Goal: Task Accomplishment & Management: Manage account settings

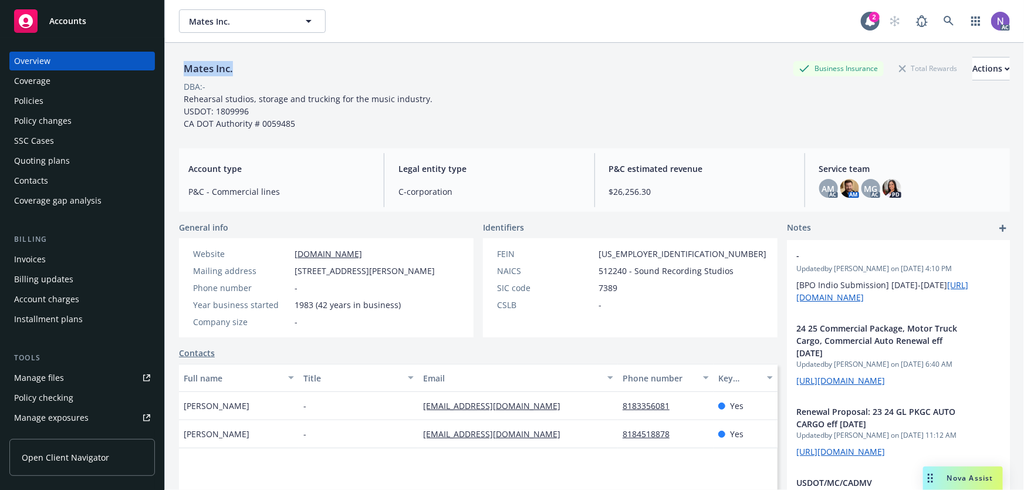
click at [66, 114] on div "Policy changes" at bounding box center [42, 120] width 57 height 19
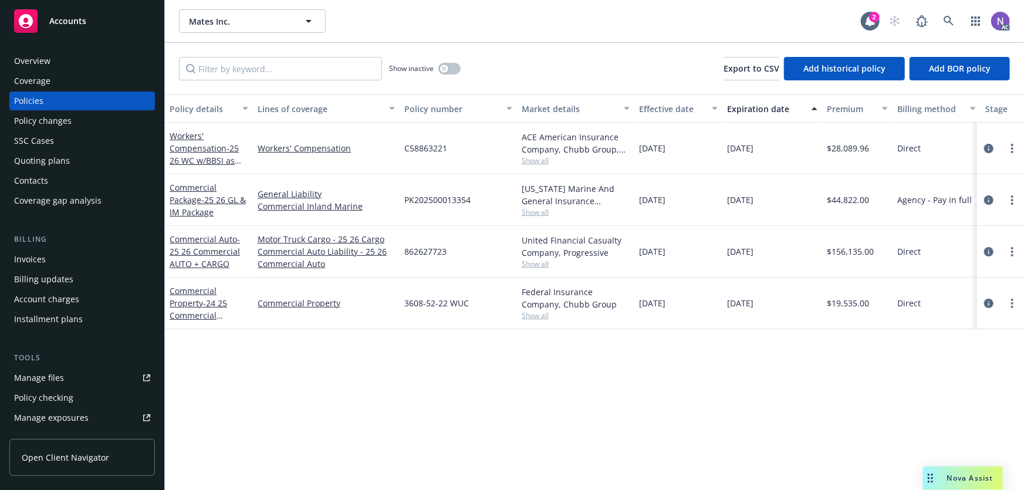
click at [431, 248] on span "862627723" at bounding box center [425, 251] width 42 height 12
copy span "862627723"
click at [63, 122] on div "Policy changes" at bounding box center [42, 120] width 57 height 19
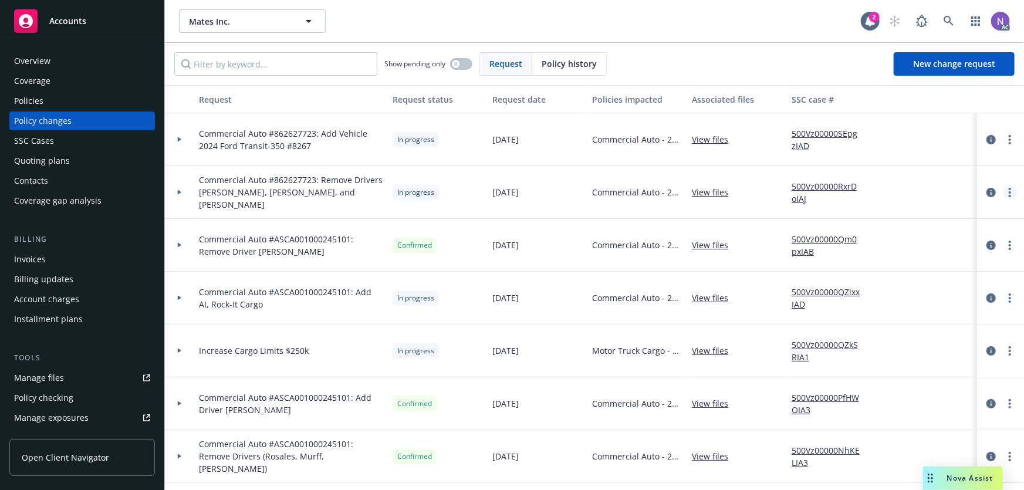
click at [1002, 187] on link "more" at bounding box center [1009, 192] width 14 height 14
click at [890, 282] on link "Resume workflow" at bounding box center [907, 286] width 201 height 23
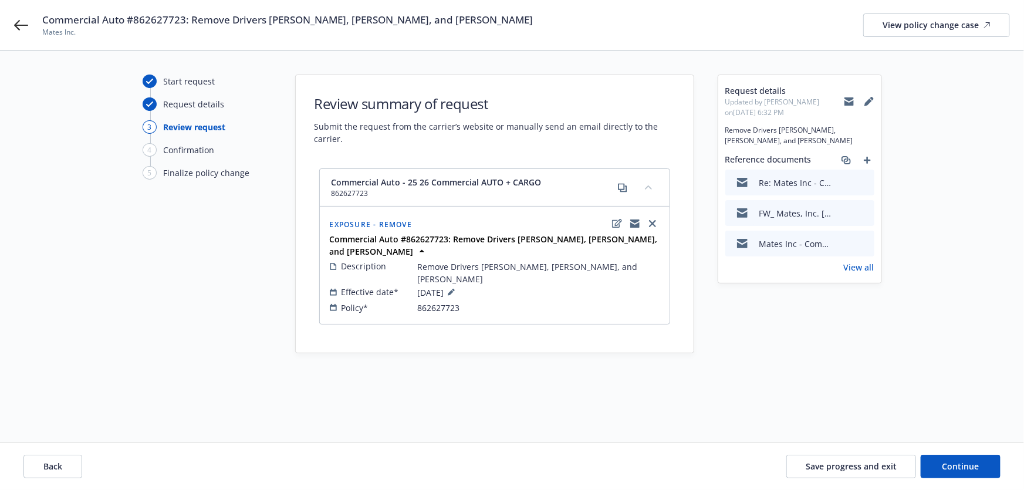
click at [863, 239] on icon "preview file" at bounding box center [863, 243] width 11 height 8
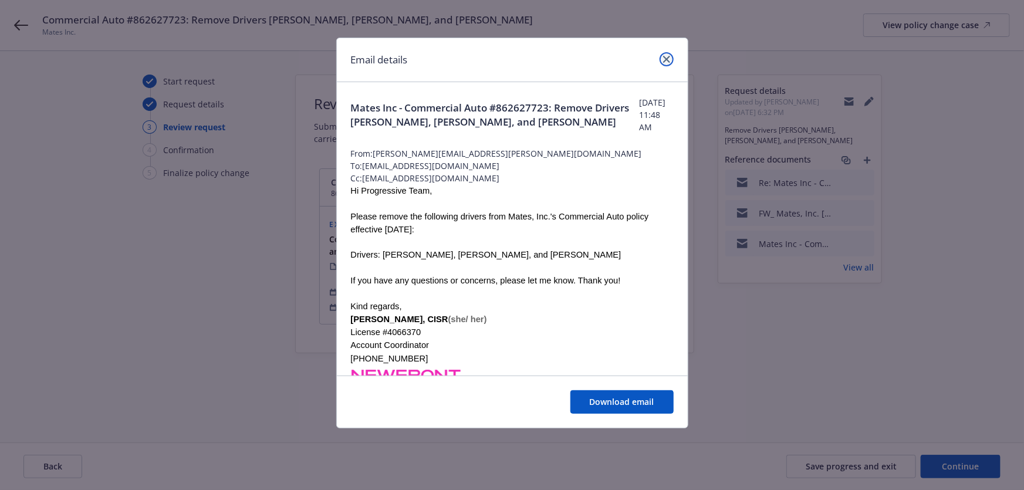
click at [663, 60] on icon "close" at bounding box center [666, 59] width 7 height 7
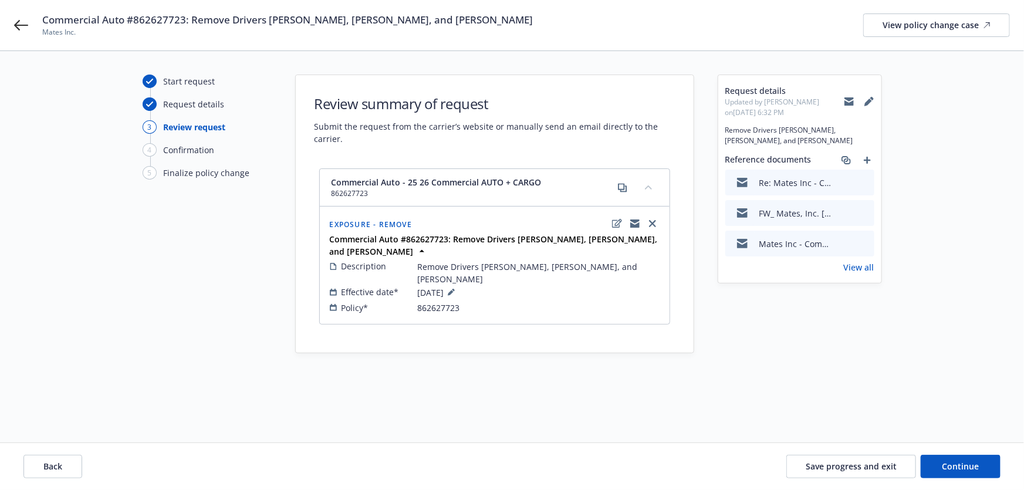
click at [153, 21] on span "Commercial Auto #862627723: Remove Drivers [PERSON_NAME], [PERSON_NAME], and [P…" at bounding box center [287, 20] width 490 height 14
copy span "862627723"
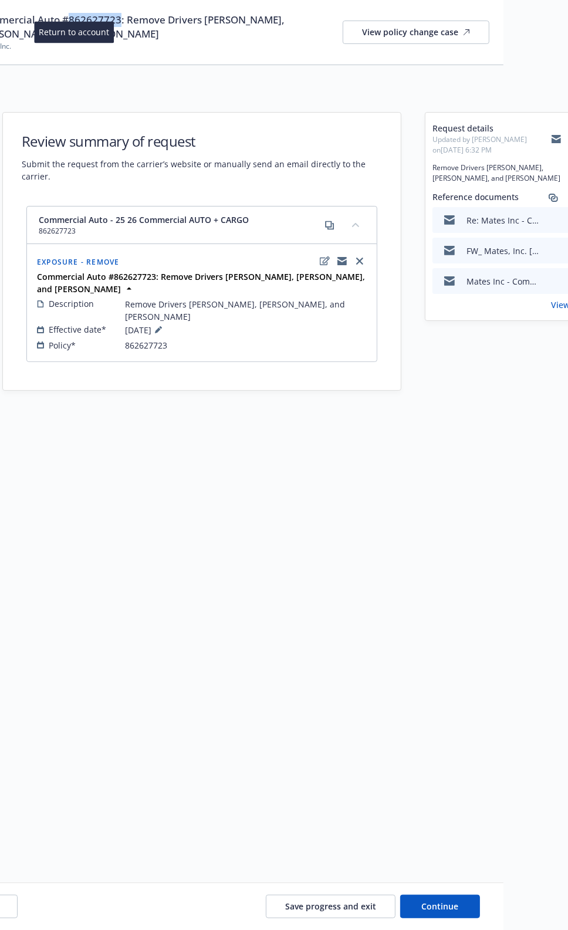
scroll to position [0, 86]
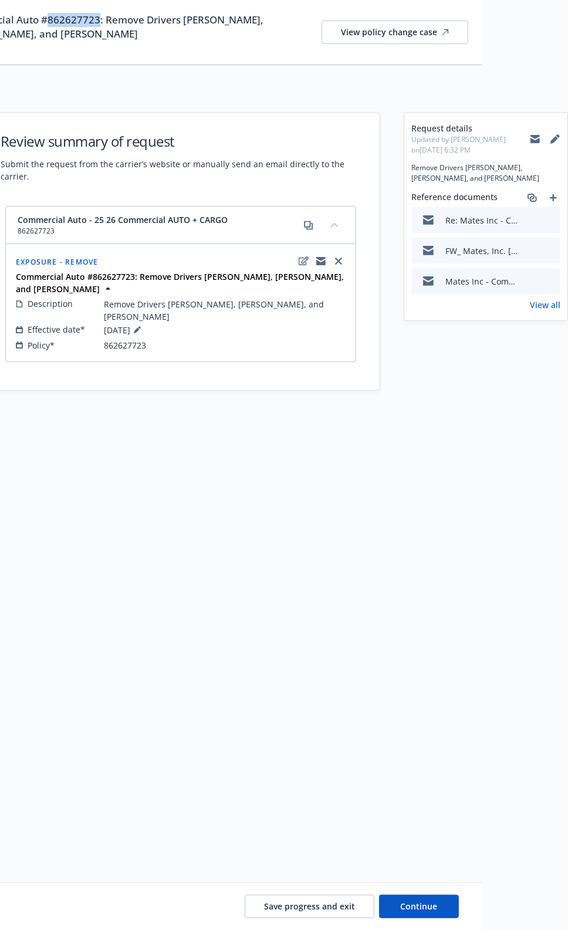
click at [548, 222] on icon "preview file" at bounding box center [549, 219] width 11 height 8
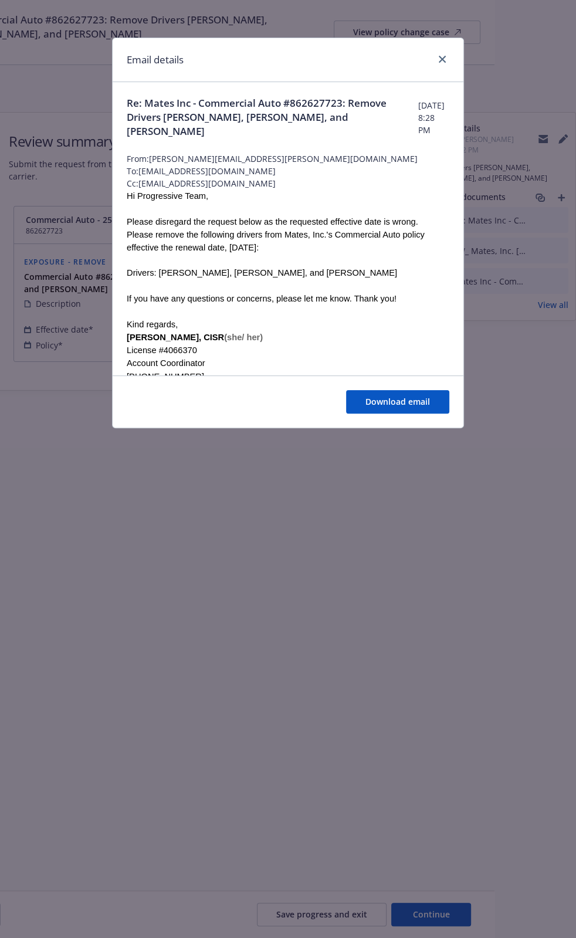
click at [267, 97] on span "Re: Mates Inc - Commercial Auto #862627723: Remove Drivers Christopher Laplante…" at bounding box center [273, 117] width 292 height 42
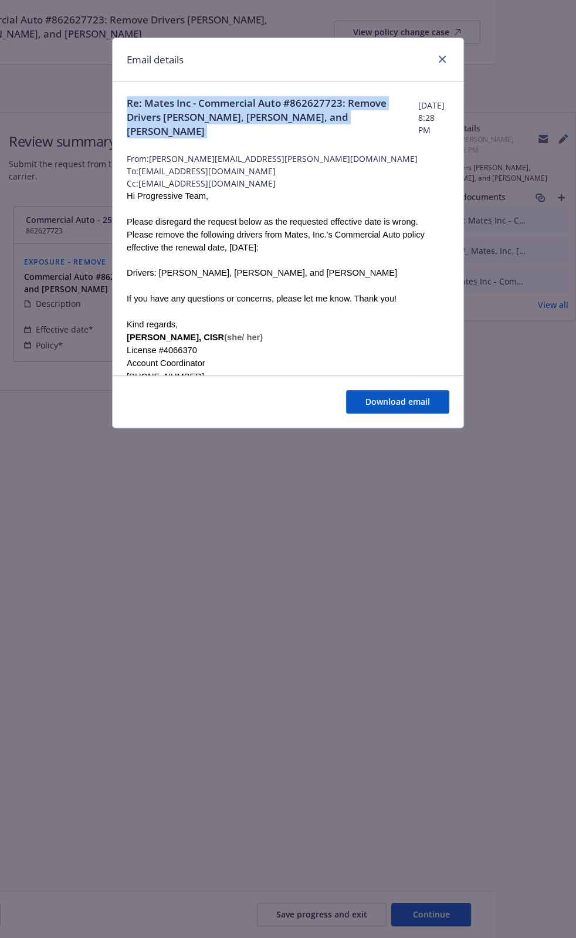
click at [267, 97] on span "Re: Mates Inc - Commercial Auto #862627723: Remove Drivers Christopher Laplante…" at bounding box center [273, 117] width 292 height 42
copy span "Re: Mates Inc - Commercial Auto #862627723: Remove Drivers Christopher Laplante…"
drag, startPoint x: 127, startPoint y: 285, endPoint x: 392, endPoint y: 281, distance: 265.2
click at [392, 279] on div "Drivers: Christopher Laplante, Jeffrey Palm, and William Rosales" at bounding box center [288, 273] width 323 height 12
copy div "Drivers: Christopher Laplante, Jeffrey Palm, and William Rosales"
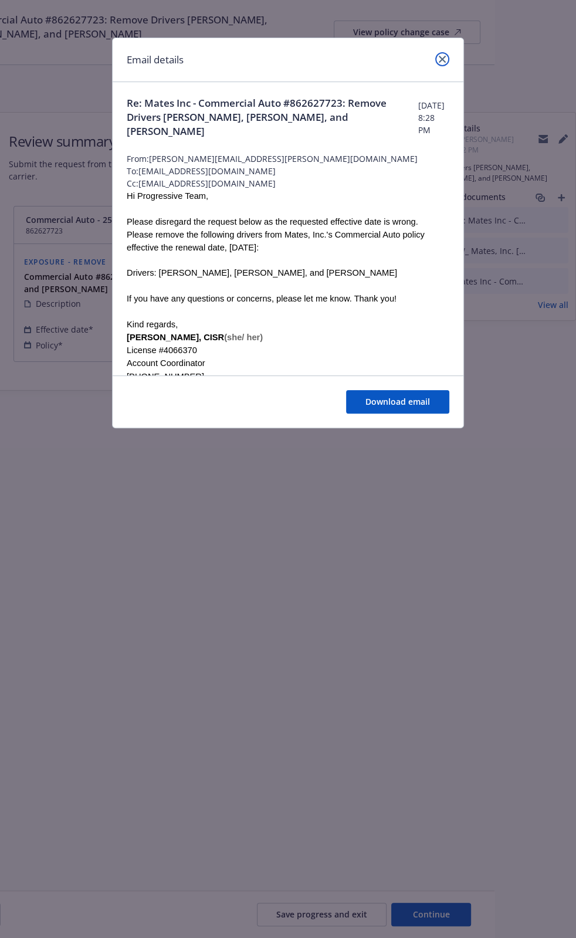
drag, startPoint x: 441, startPoint y: 55, endPoint x: 415, endPoint y: 65, distance: 26.9
click at [441, 56] on icon "close" at bounding box center [442, 59] width 7 height 7
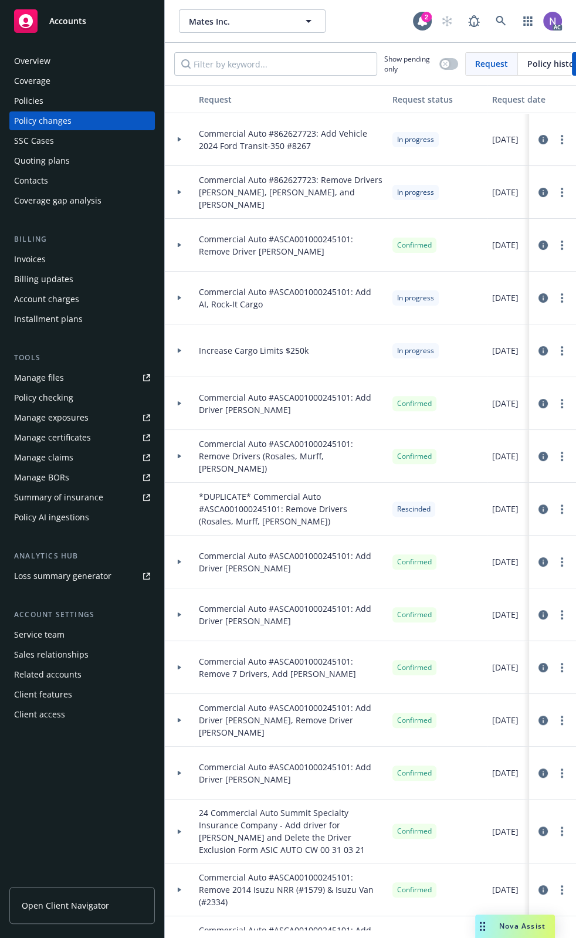
click at [364, 96] on div "Request" at bounding box center [291, 99] width 184 height 12
click at [299, 145] on span "Commercial Auto #862627723: Add Vehicle 2024 Ford Transit-350 #8267" at bounding box center [291, 139] width 184 height 25
copy span "8267"
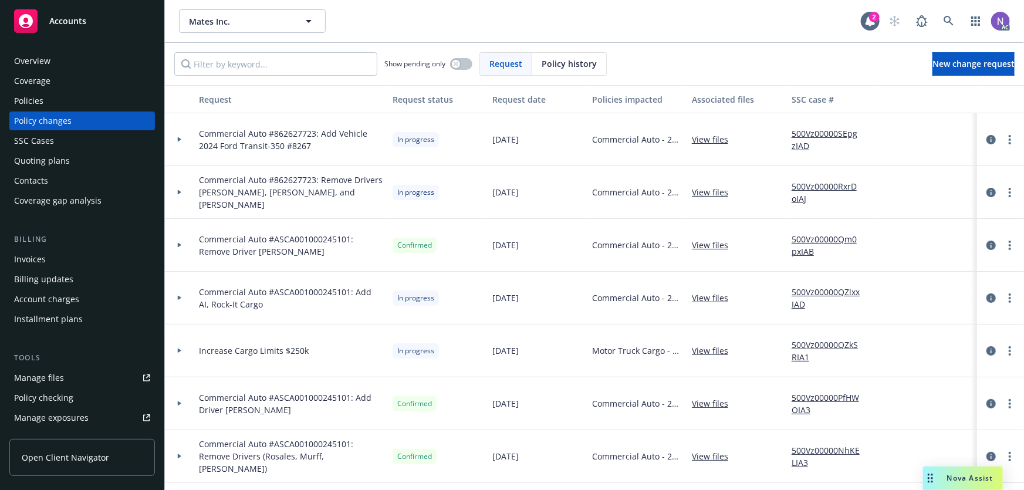
click at [115, 104] on div "Policies" at bounding box center [82, 101] width 136 height 19
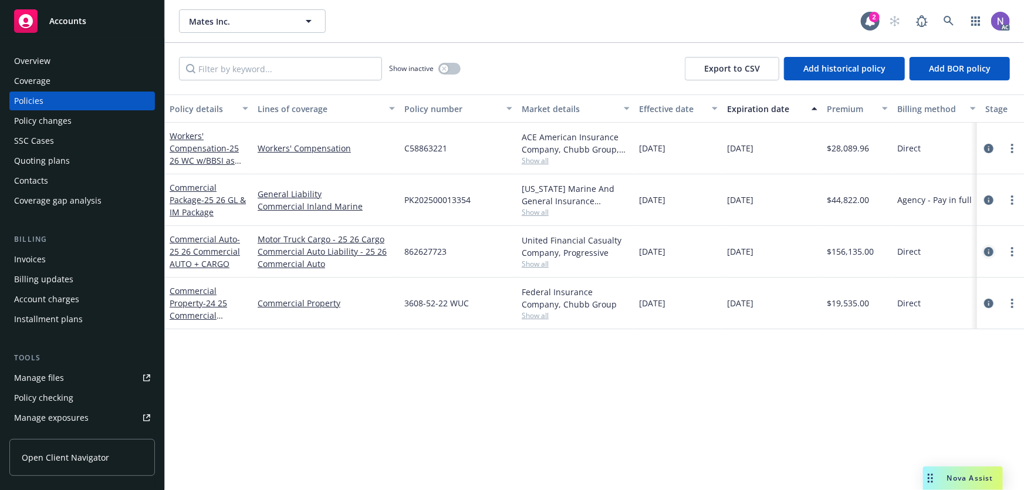
click at [985, 249] on icon "circleInformation" at bounding box center [988, 251] width 9 height 9
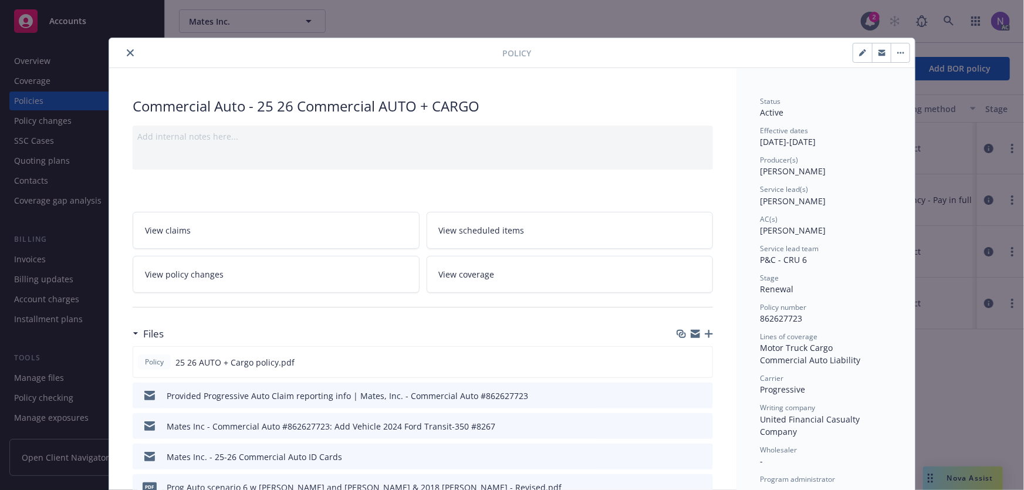
scroll to position [266, 0]
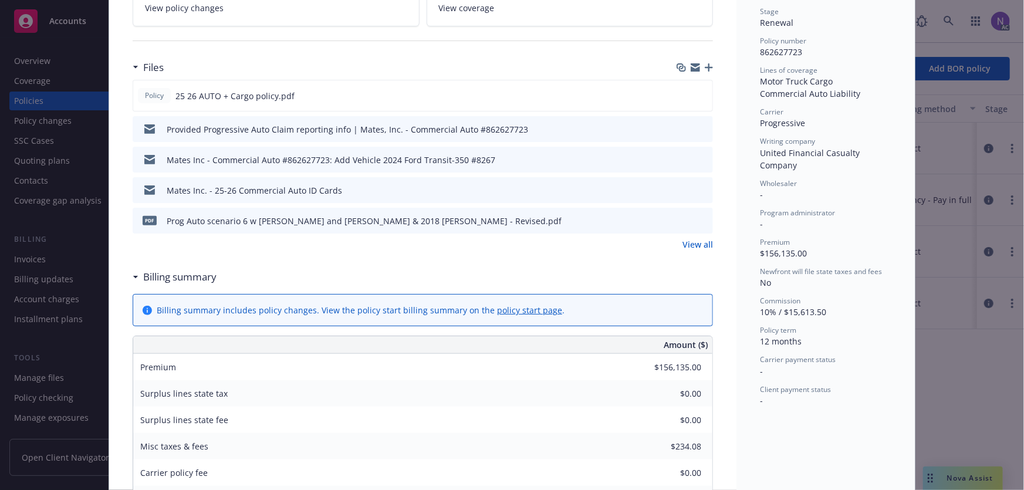
click at [701, 247] on link "View all" at bounding box center [697, 244] width 31 height 12
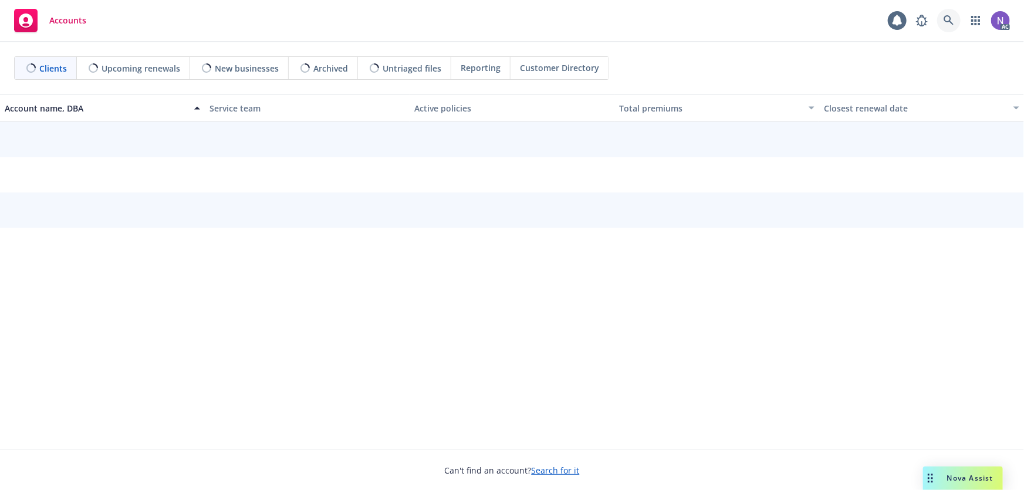
click at [939, 16] on link at bounding box center [948, 20] width 23 height 23
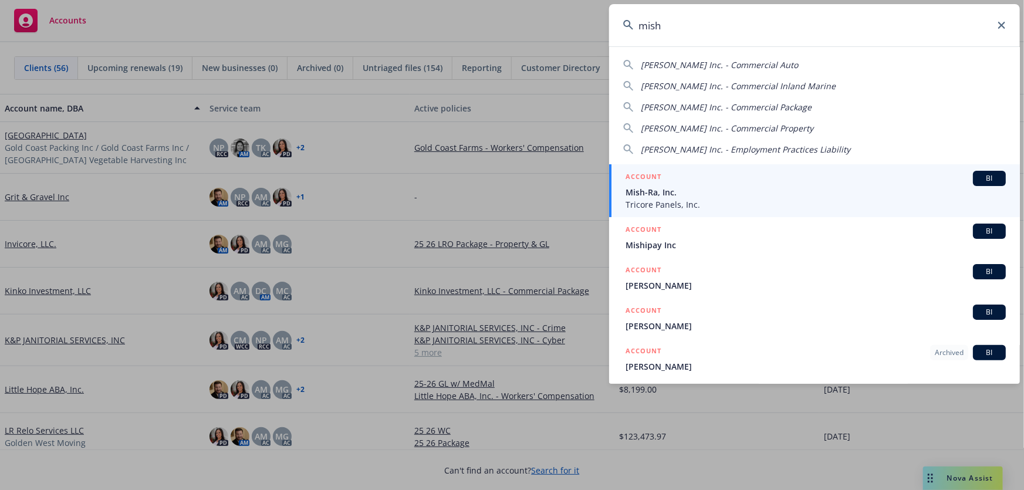
type input "mish"
click at [725, 191] on span "Mish-Ra, Inc." at bounding box center [815, 192] width 380 height 12
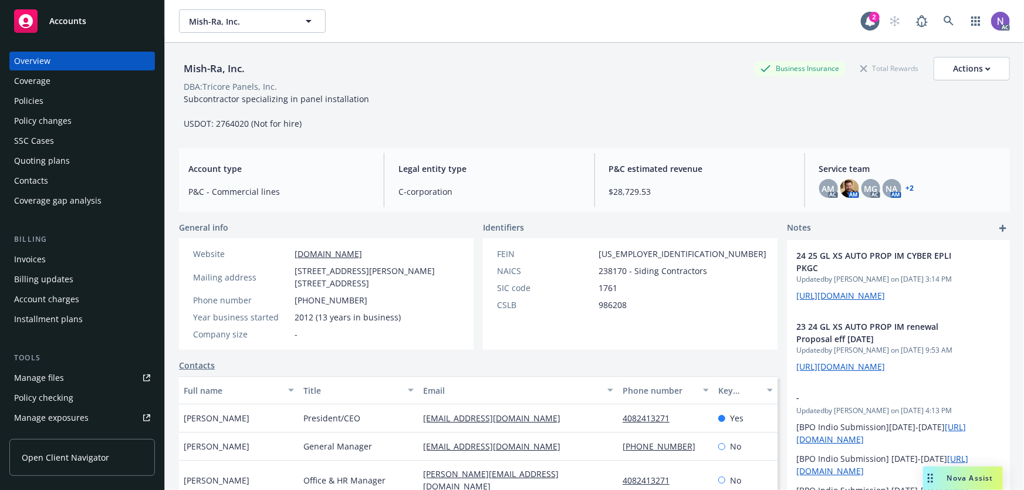
click at [53, 113] on div "Policy changes" at bounding box center [42, 120] width 57 height 19
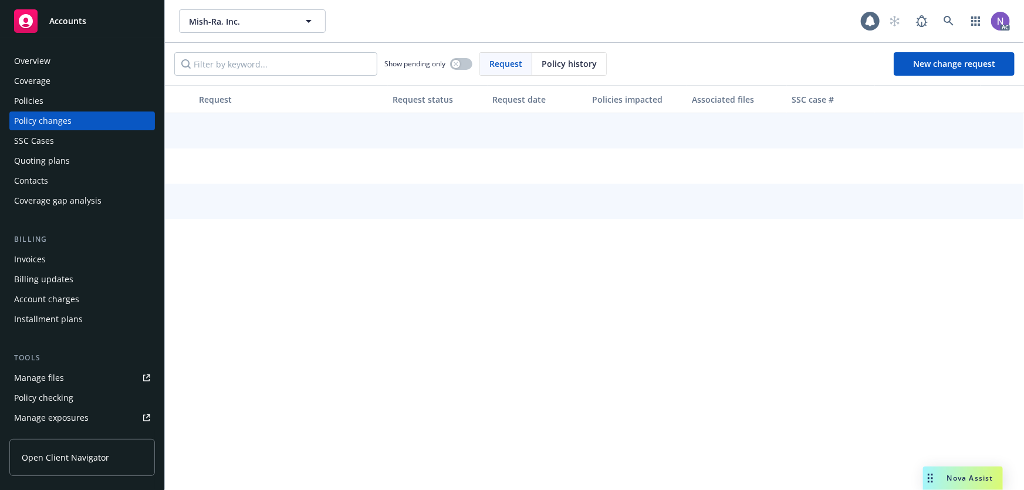
click at [61, 100] on div "Policies" at bounding box center [82, 101] width 136 height 19
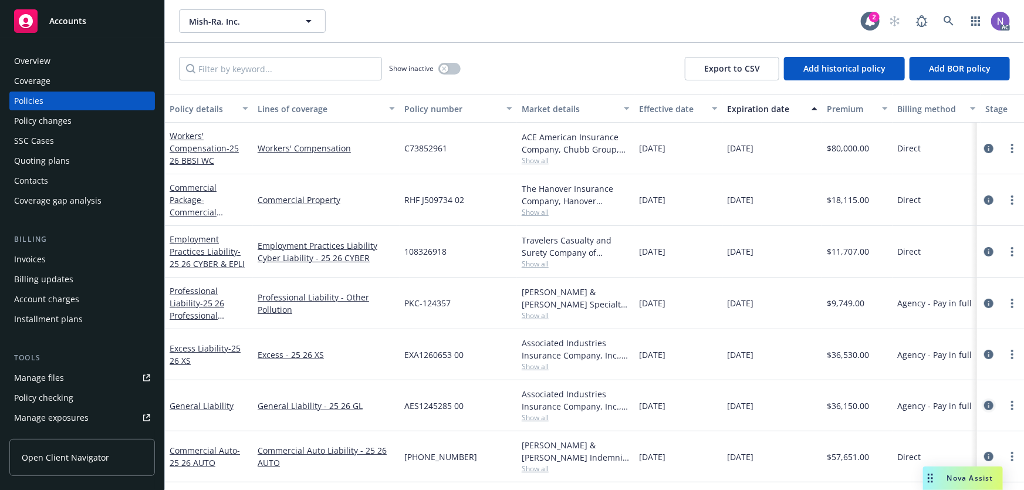
click at [984, 405] on icon "circleInformation" at bounding box center [988, 405] width 9 height 9
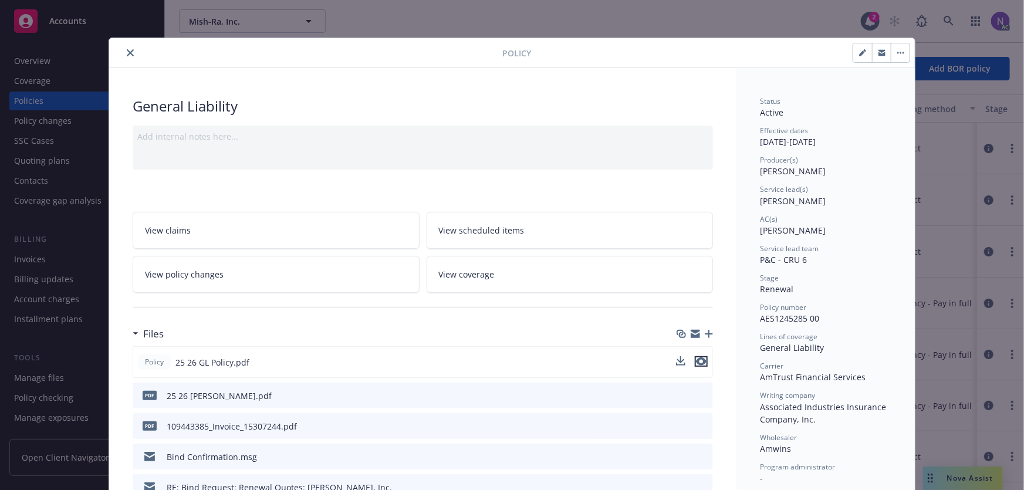
click at [699, 363] on icon "preview file" at bounding box center [701, 361] width 11 height 8
click at [127, 53] on icon "close" at bounding box center [130, 52] width 7 height 7
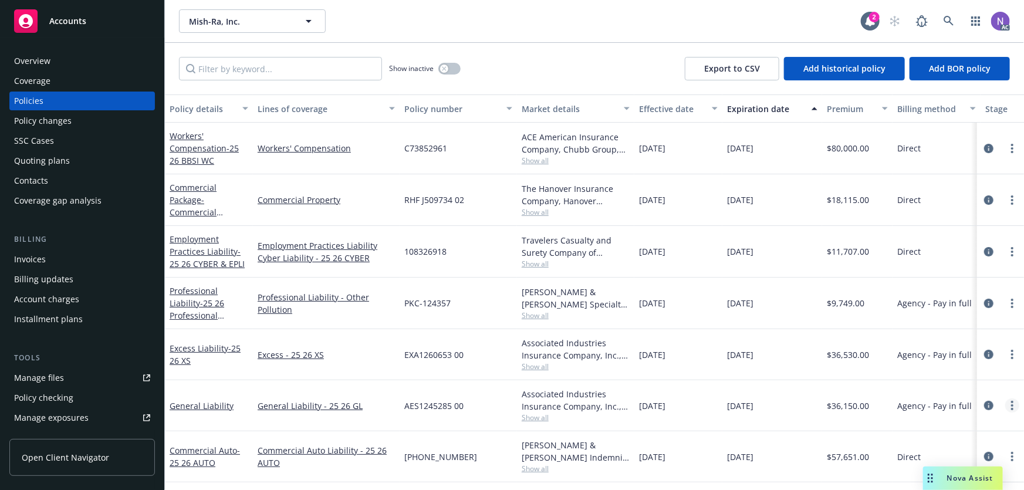
click at [1005, 404] on link "more" at bounding box center [1012, 405] width 14 height 14
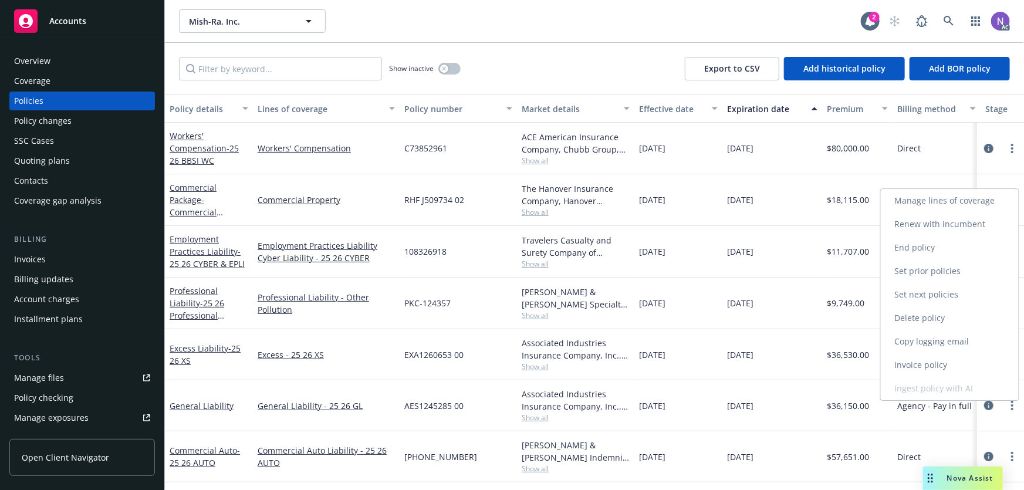
click at [944, 340] on link "Copy logging email" at bounding box center [949, 341] width 138 height 23
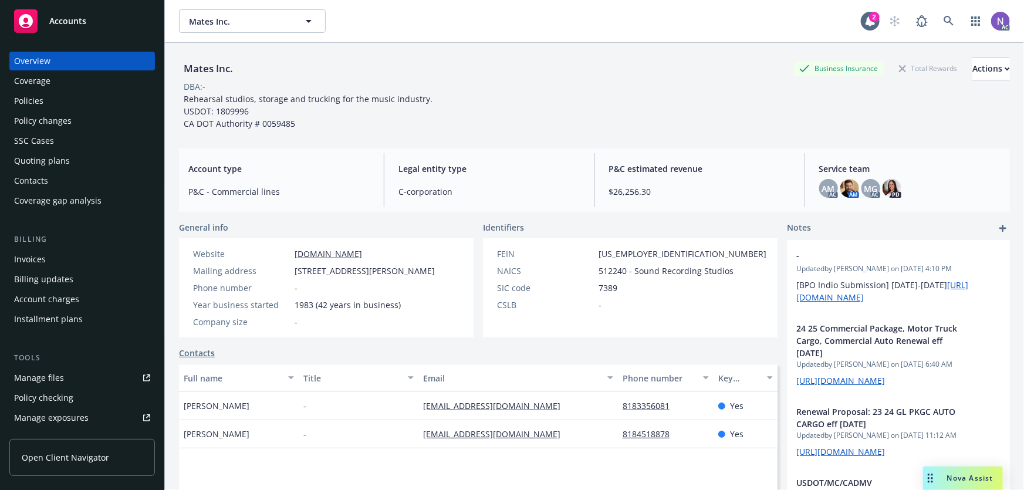
click at [77, 116] on div "Policy changes" at bounding box center [82, 120] width 136 height 19
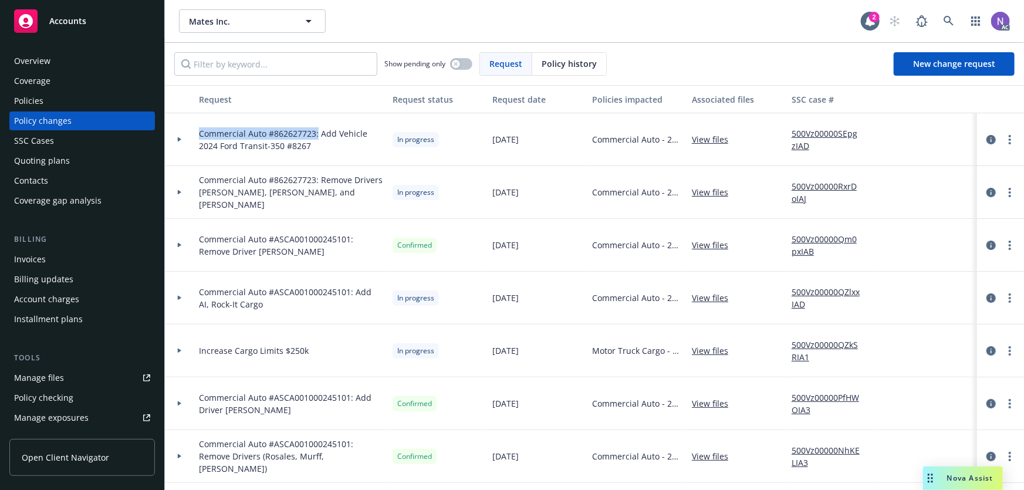
drag, startPoint x: 316, startPoint y: 128, endPoint x: 469, endPoint y: 117, distance: 153.5
click at [199, 128] on span "Commercial Auto #862627723: Add Vehicle 2024 Ford Transit-350 #8267" at bounding box center [291, 139] width 184 height 25
copy span "Commercial Auto #862627723:"
click at [930, 56] on link "New change request" at bounding box center [953, 63] width 121 height 23
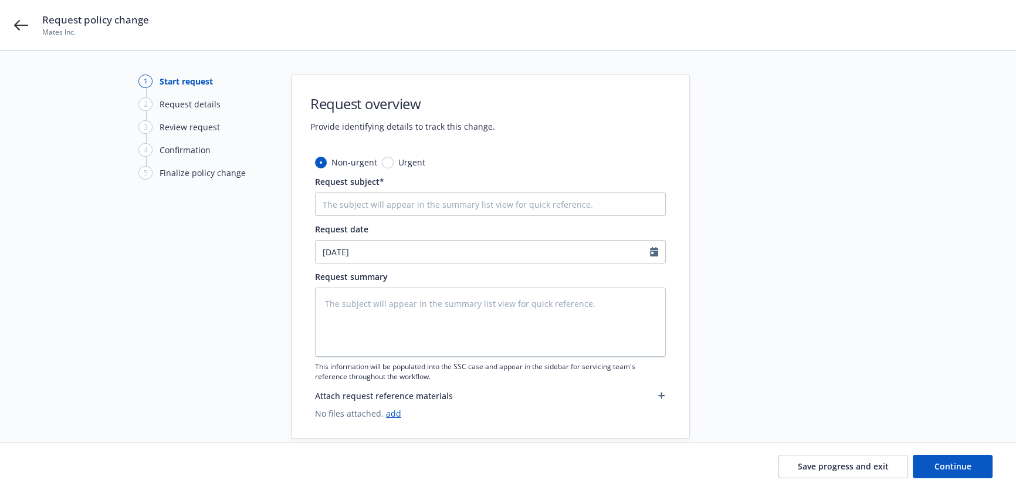
click at [403, 216] on div "Non-urgent Urgent Request subject* Request date [DATE] Request summary This inf…" at bounding box center [490, 287] width 351 height 263
click at [406, 209] on input "Request subject*" at bounding box center [490, 203] width 351 height 23
paste input "Commercial Auto #862627723:"
type textarea "x"
type input "Commercial Auto #862627723:"
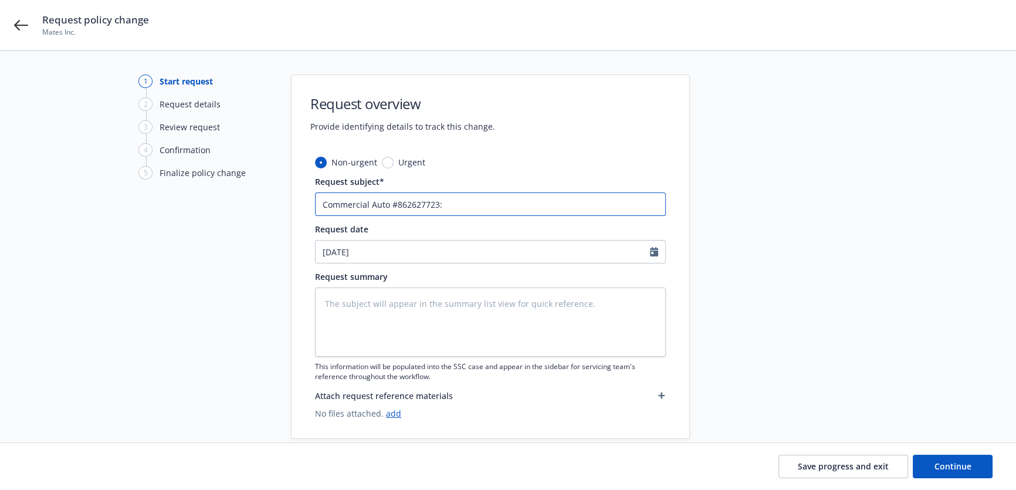
type textarea "x"
type input "Commercial Auto #862627723:"
click at [470, 201] on input "Commercial Auto #862627723:" at bounding box center [490, 203] width 351 height 23
type textarea "x"
type input "Commercial Auto #862627723: A"
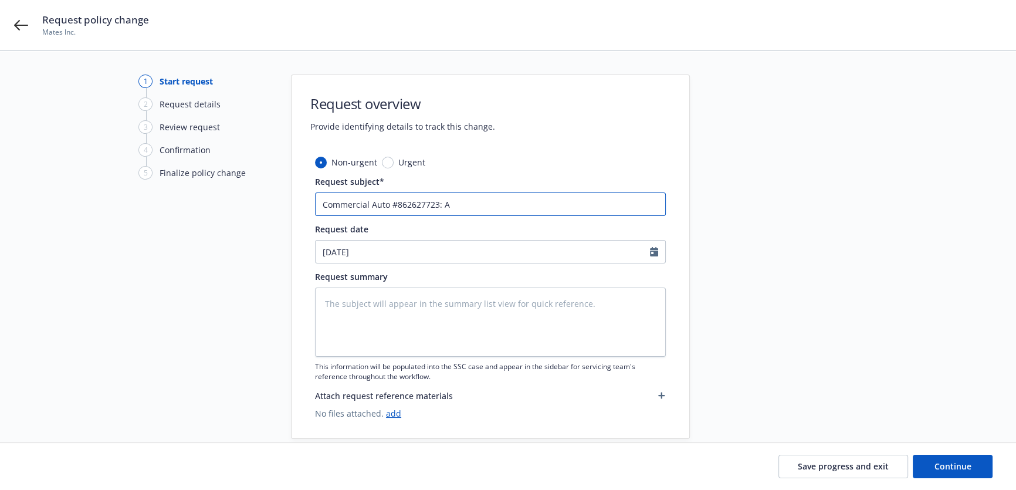
type textarea "x"
type input "Commercial Auto #862627723: Ad"
type textarea "x"
type input "Commercial Auto #862627723: Add"
type textarea "x"
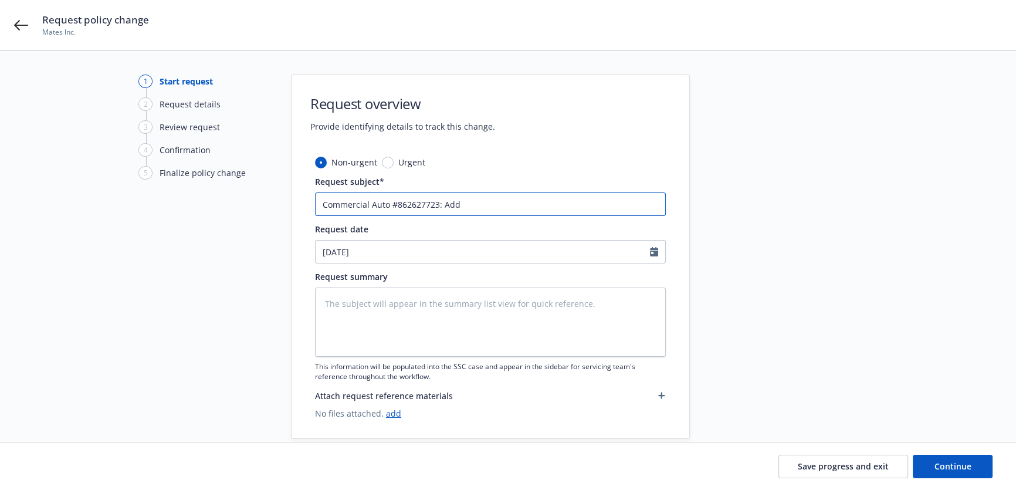
type input "Commercial Auto #862627723: Add"
type textarea "x"
type input "Commercial Auto #862627723: Add D"
type textarea "x"
type input "Commercial Auto #862627723: Add Dr"
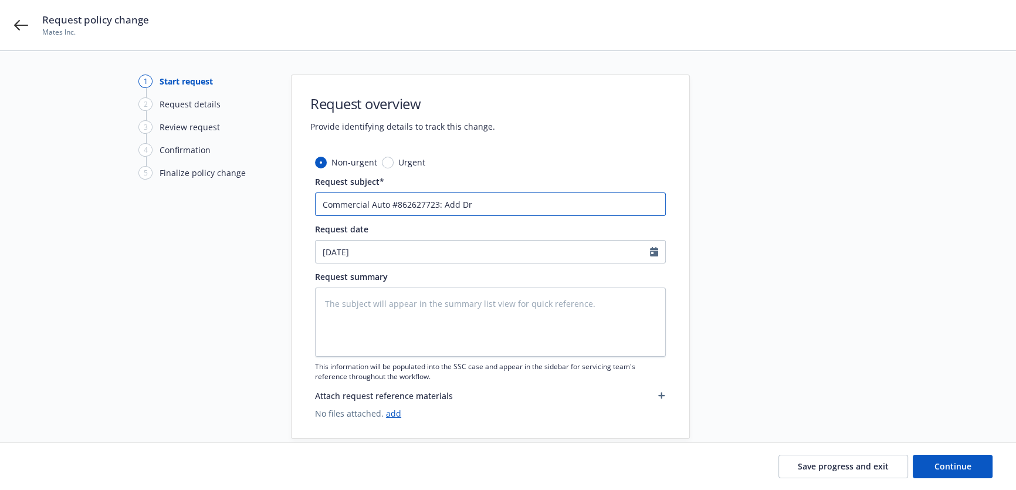
type textarea "x"
type input "Commercial Auto #862627723: Add Dri"
type textarea "x"
type input "Commercial Auto #862627723: Add Driv"
type textarea "x"
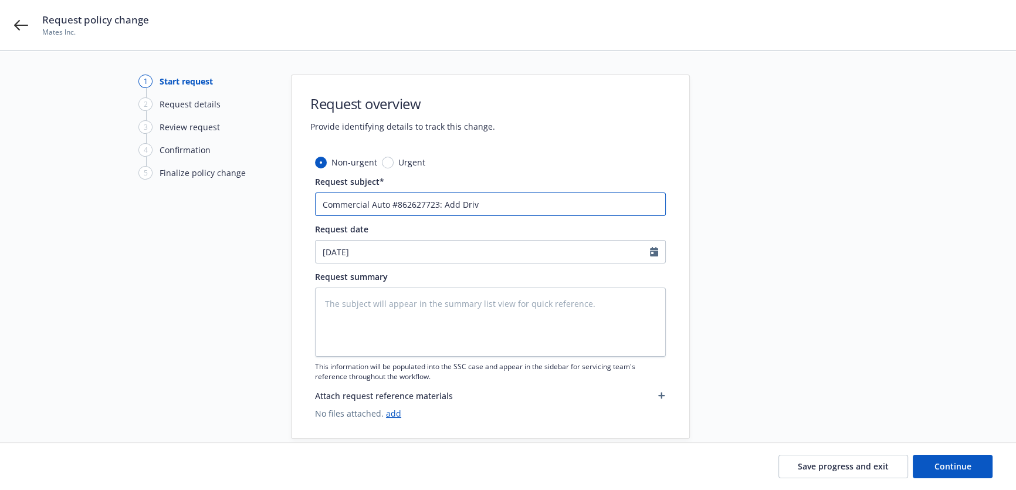
type input "Commercial Auto #862627723: Add Drive"
type textarea "x"
type input "Commercial Auto #862627723: Add Driver"
type textarea "x"
type input "Commercial Auto #862627723: Add Driver"
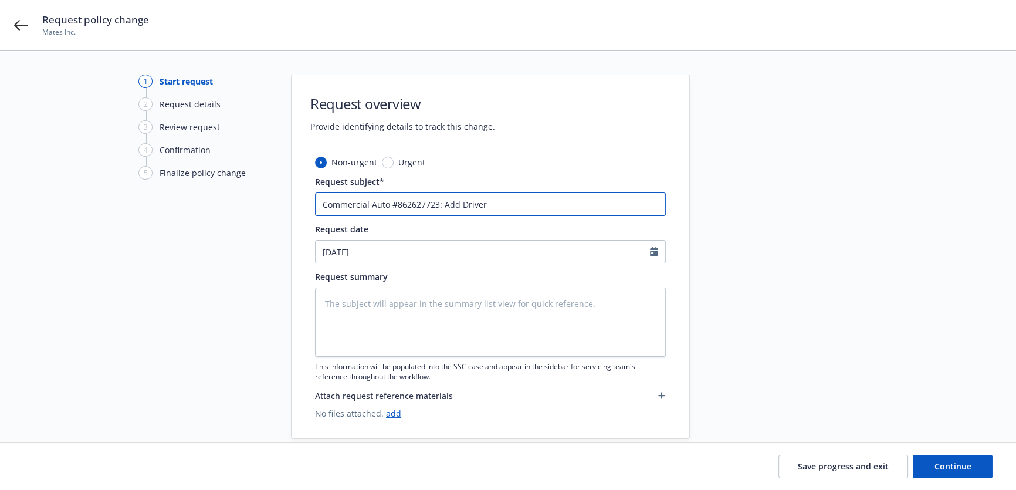
paste input "Martin Valencia"
type textarea "x"
type input "Commercial Auto #862627723: Add Driver Martin Valencia"
click at [433, 330] on textarea at bounding box center [490, 321] width 351 height 69
paste textarea "Driver: Martin Valencia DOB: 04/14/1987 CA DL # F3161642"
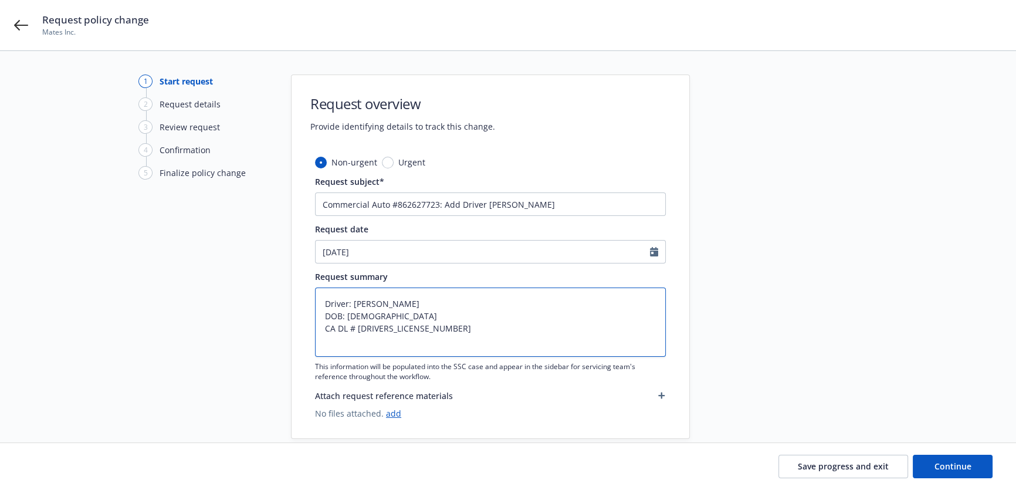
type textarea "x"
type textarea "Driver: Martin Valencia DOB: 04/14/1987 CA DL # F3161642"
click at [317, 300] on textarea "Driver: Martin Valencia DOB: 04/14/1987 CA DL # F3161642" at bounding box center [490, 321] width 351 height 69
type textarea "x"
type textarea "ADriver: Martin Valencia DOB: 04/14/1987 CA DL # F3161642"
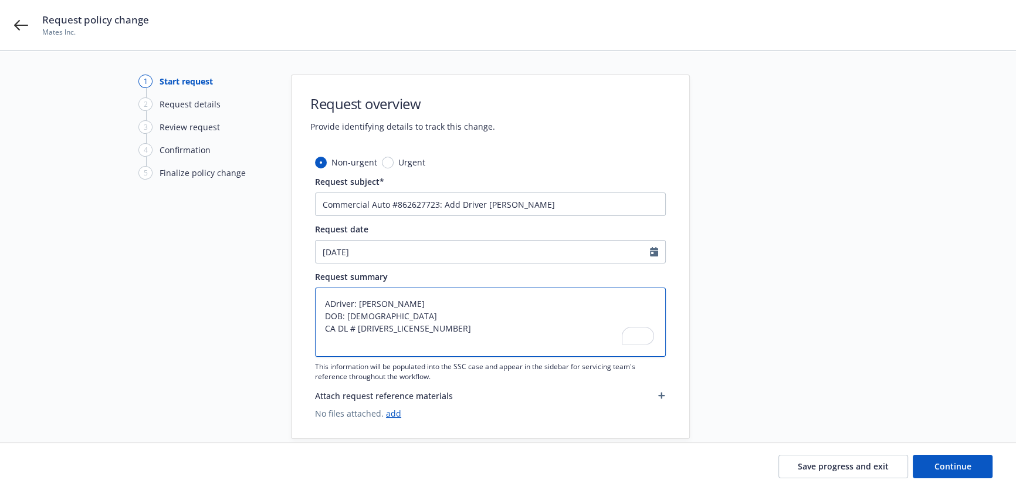
type textarea "x"
type textarea "AdDriver: Martin Valencia DOB: 04/14/1987 CA DL # F3161642"
type textarea "x"
type textarea "AddDriver: Martin Valencia DOB: 04/14/1987 CA DL # F3161642"
type textarea "x"
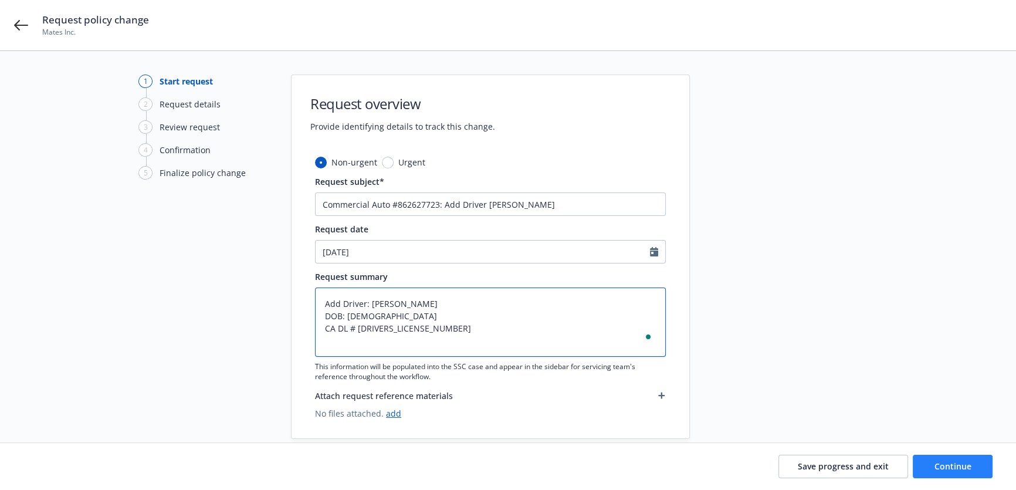
type textarea "Add Driver: Martin Valencia DOB: 04/14/1987 CA DL # F3161642"
click at [934, 464] on span "Continue" at bounding box center [952, 465] width 37 height 11
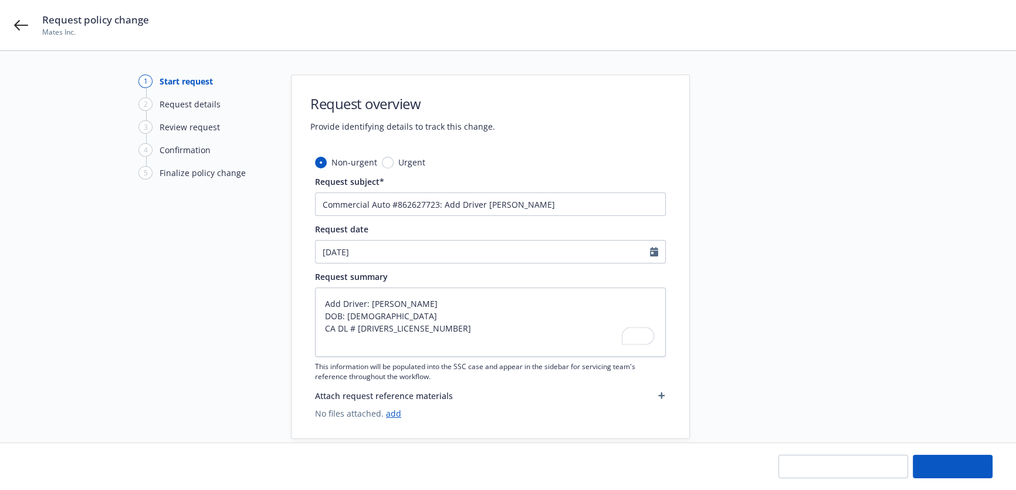
click at [631, 488] on div "Save progress and exit Continue" at bounding box center [508, 466] width 1016 height 47
type textarea "x"
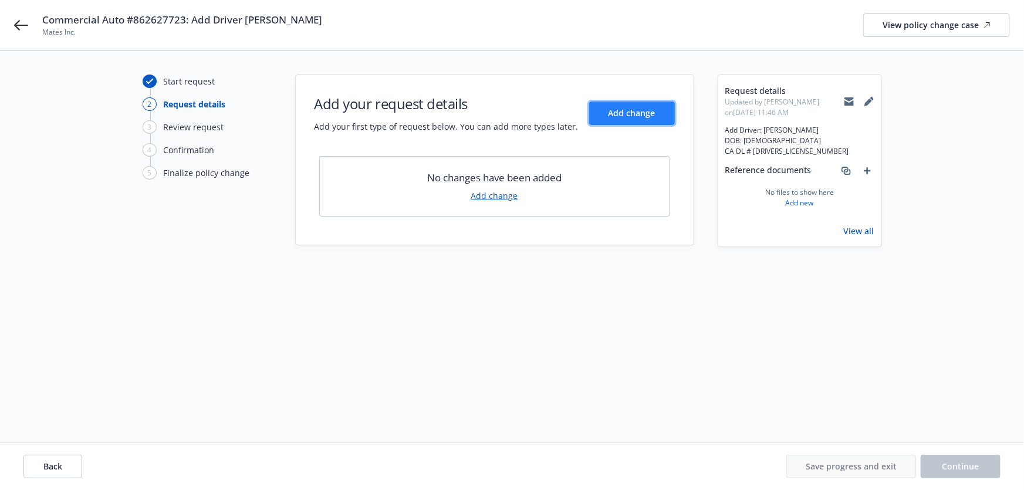
click at [610, 106] on button "Add change" at bounding box center [632, 112] width 86 height 23
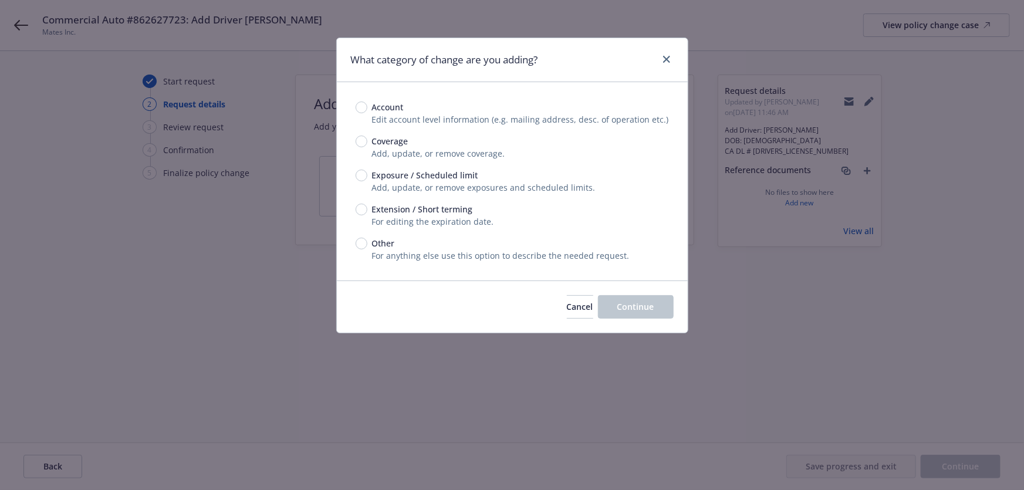
click at [426, 170] on span "Exposure / Scheduled limit" at bounding box center [425, 175] width 106 height 12
click at [367, 170] on input "Exposure / Scheduled limit" at bounding box center [361, 176] width 12 height 12
radio input "true"
click at [638, 298] on button "Continue" at bounding box center [636, 306] width 76 height 23
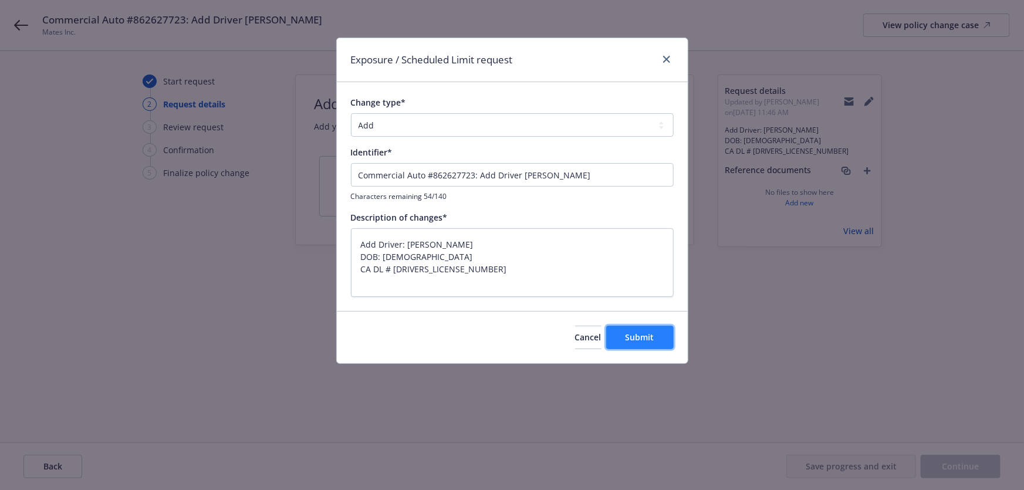
click at [652, 334] on span "Submit" at bounding box center [639, 336] width 29 height 11
type textarea "x"
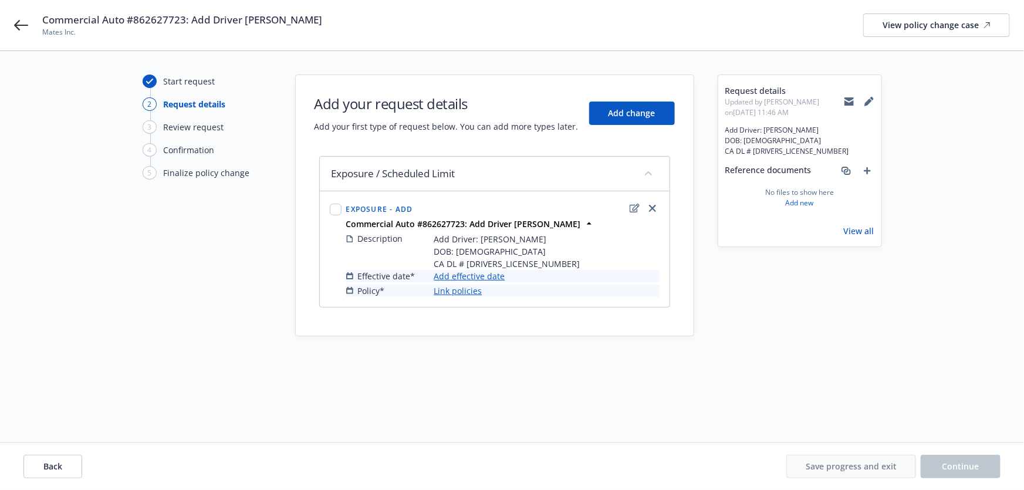
click at [477, 277] on link "Add effective date" at bounding box center [469, 276] width 71 height 12
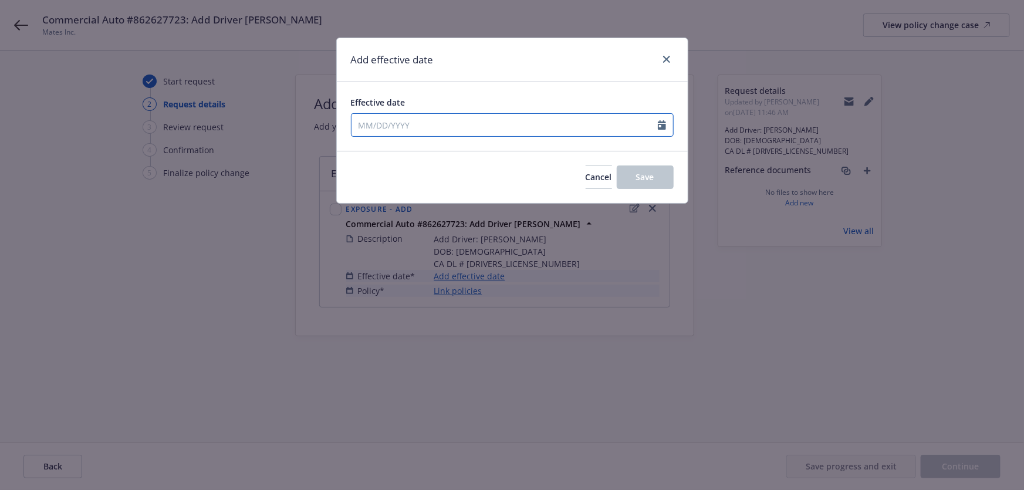
click at [433, 123] on input "Effective date" at bounding box center [504, 125] width 306 height 22
select select "9"
click at [440, 249] on span "25" at bounding box center [441, 246] width 16 height 15
type input "[DATE]"
click at [628, 170] on button "Save" at bounding box center [645, 176] width 57 height 23
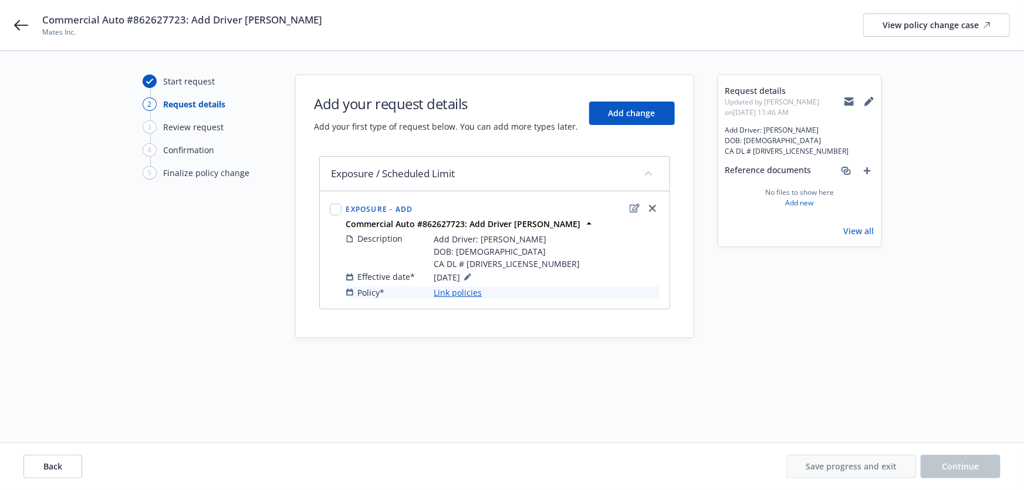
click at [453, 293] on link "Link policies" at bounding box center [458, 292] width 48 height 12
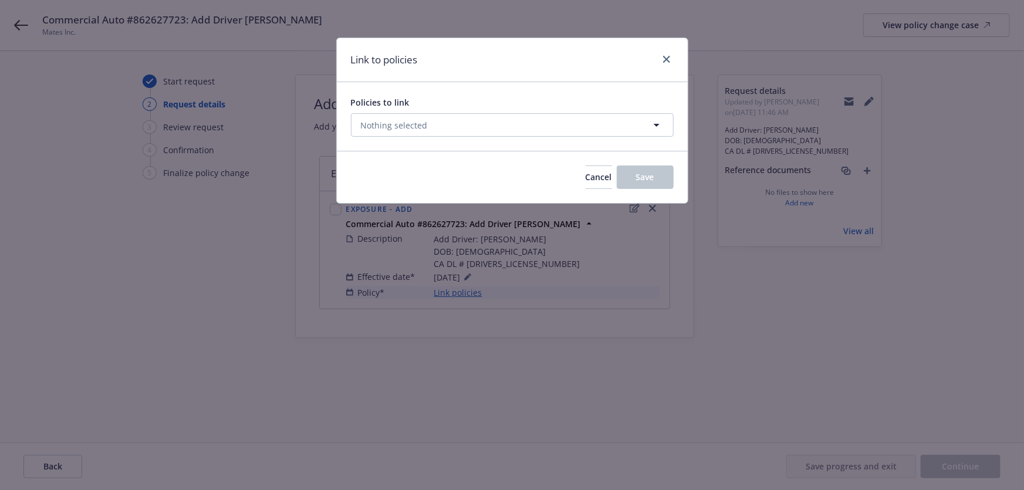
drag, startPoint x: 475, startPoint y: 107, endPoint x: 473, endPoint y: 118, distance: 10.7
click at [475, 111] on div "Policies to link Nothing selected" at bounding box center [512, 116] width 323 height 40
click at [471, 131] on button "Nothing selected" at bounding box center [512, 124] width 323 height 23
select select "ACTIVE"
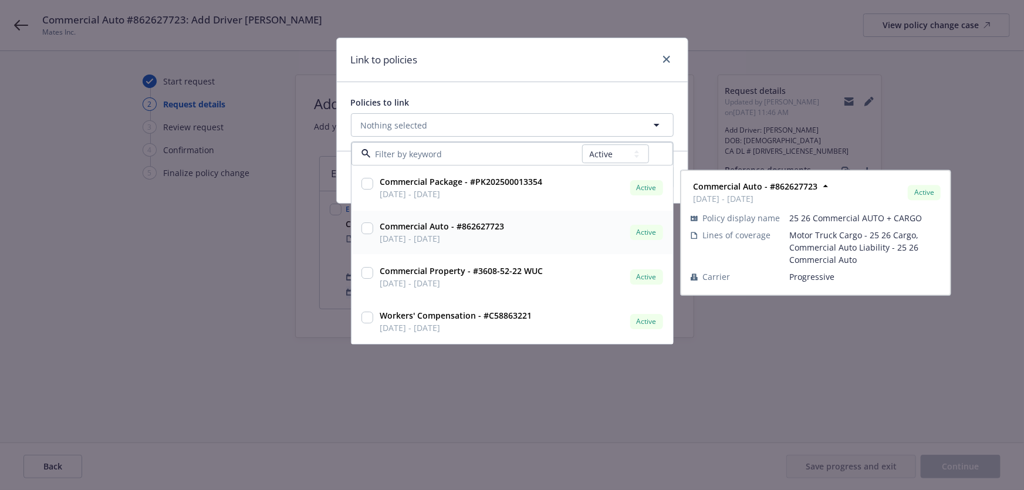
click at [493, 229] on strong "Commercial Auto - #862627723" at bounding box center [442, 226] width 124 height 11
checkbox input "true"
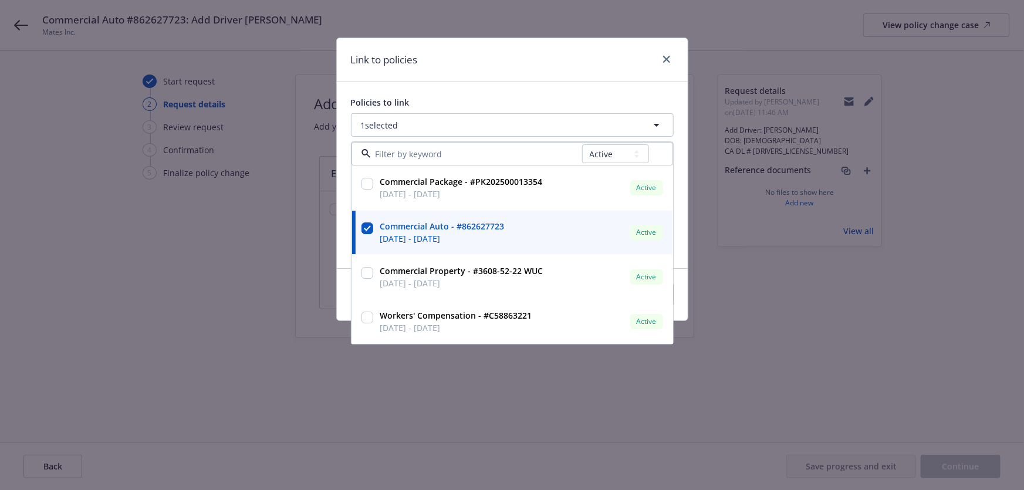
click at [512, 74] on div "Link to policies" at bounding box center [512, 60] width 351 height 44
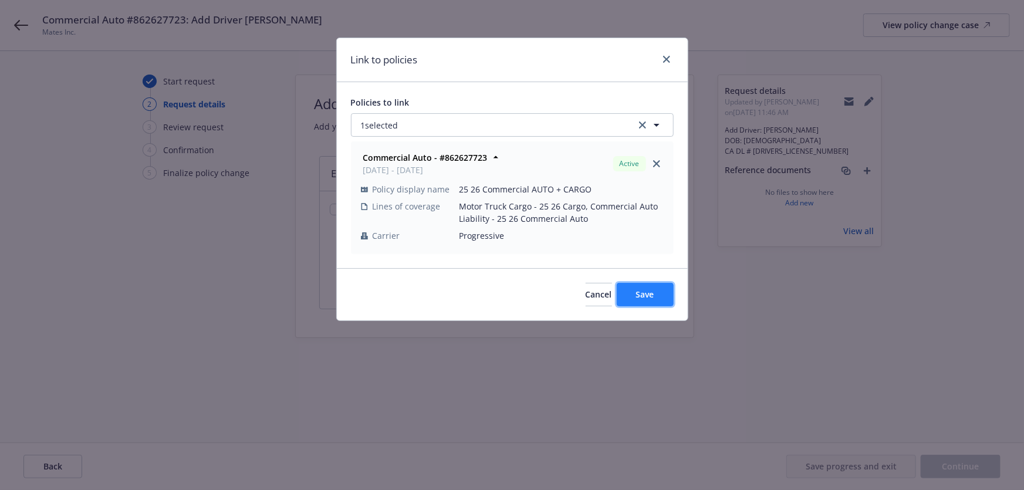
click at [653, 290] on span "Save" at bounding box center [645, 294] width 18 height 11
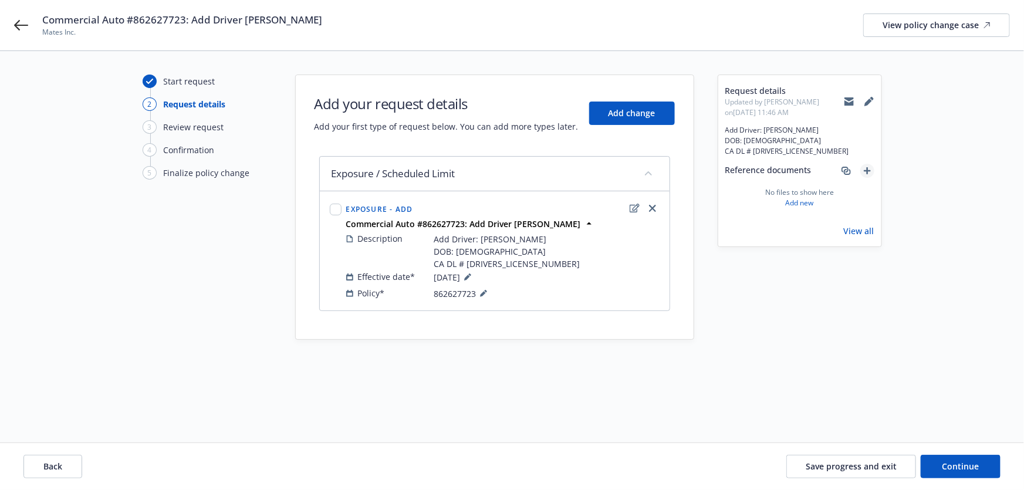
click at [869, 169] on icon "add" at bounding box center [866, 170] width 7 height 7
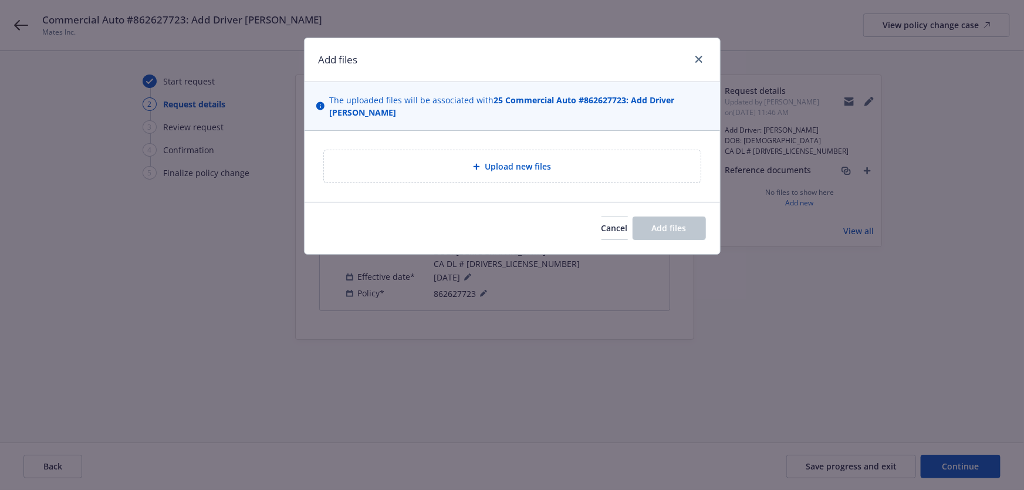
click at [507, 172] on span "Upload new files" at bounding box center [518, 166] width 66 height 12
type textarea "x"
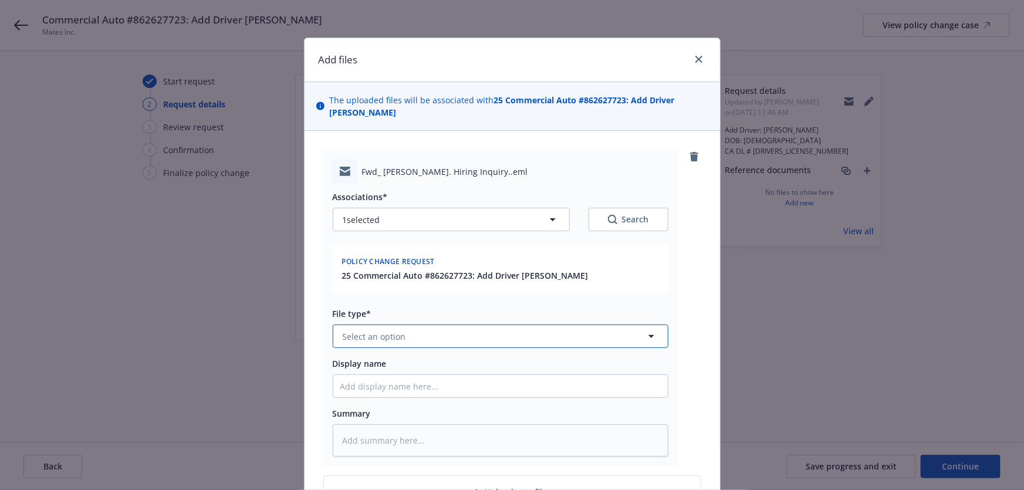
click at [394, 342] on button "Select an option" at bounding box center [501, 335] width 336 height 23
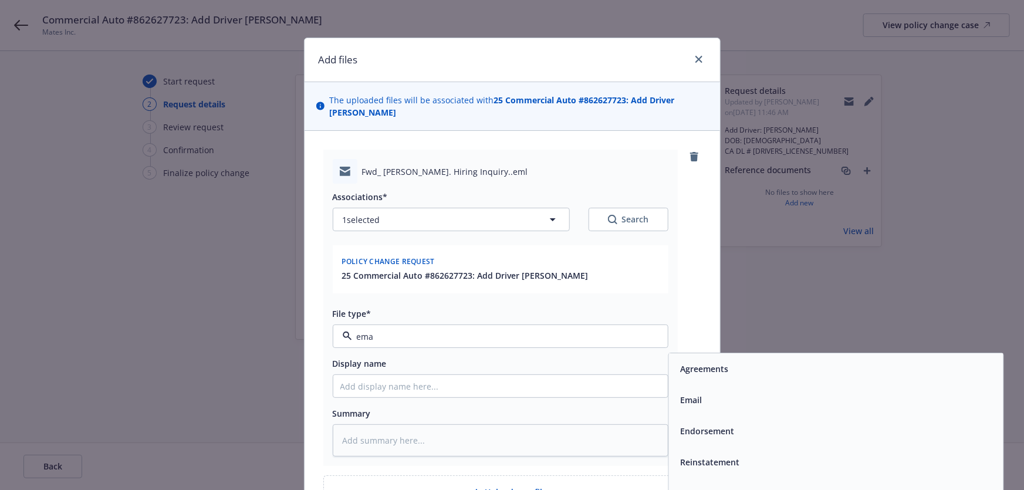
type input "emai"
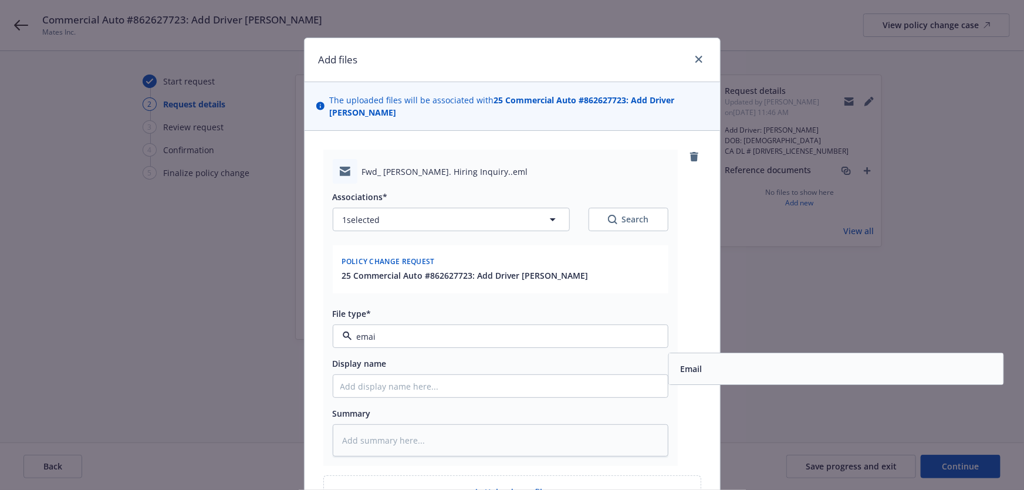
click at [731, 354] on div "Email" at bounding box center [835, 369] width 334 height 31
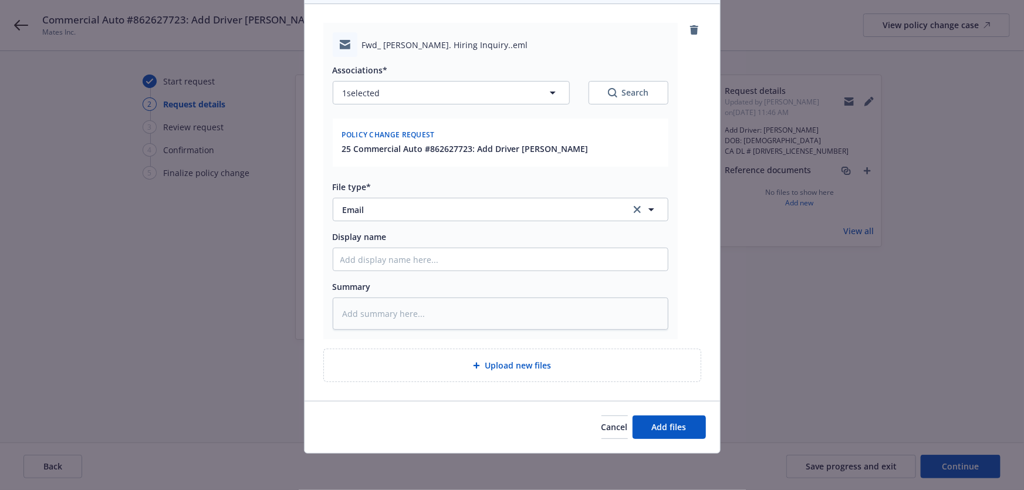
scroll to position [127, 0]
click at [526, 361] on span "Upload new files" at bounding box center [518, 364] width 66 height 12
type textarea "x"
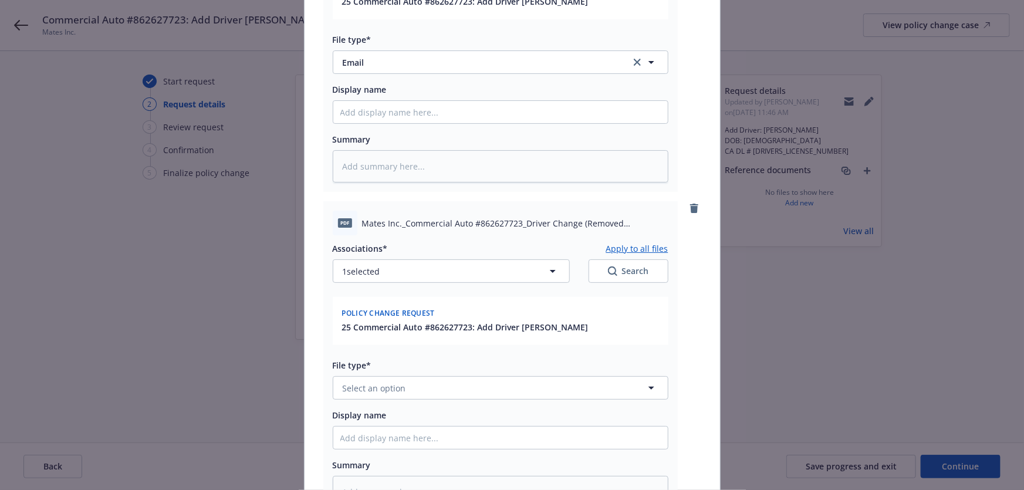
scroll to position [340, 0]
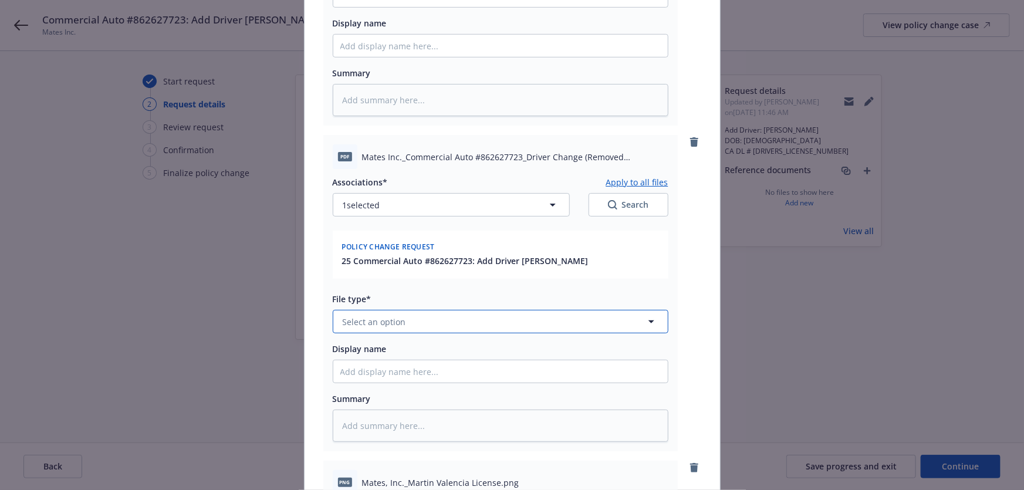
click at [388, 324] on span "Select an option" at bounding box center [374, 322] width 63 height 12
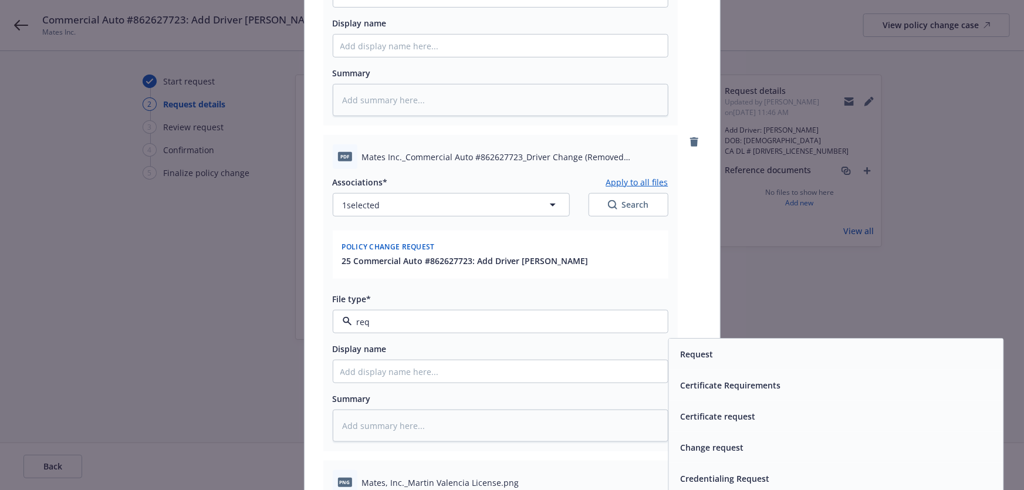
type input "requ"
click at [687, 349] on span "Request" at bounding box center [696, 354] width 33 height 12
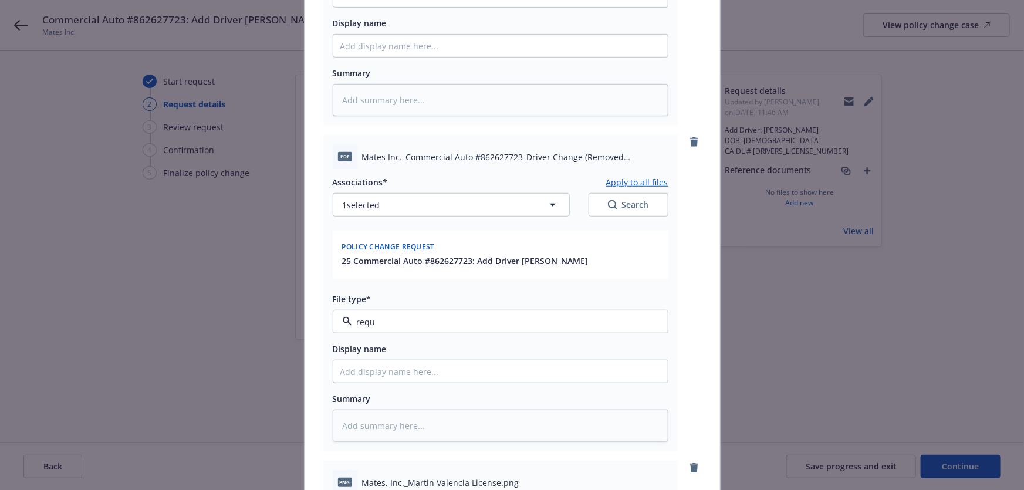
type textarea "x"
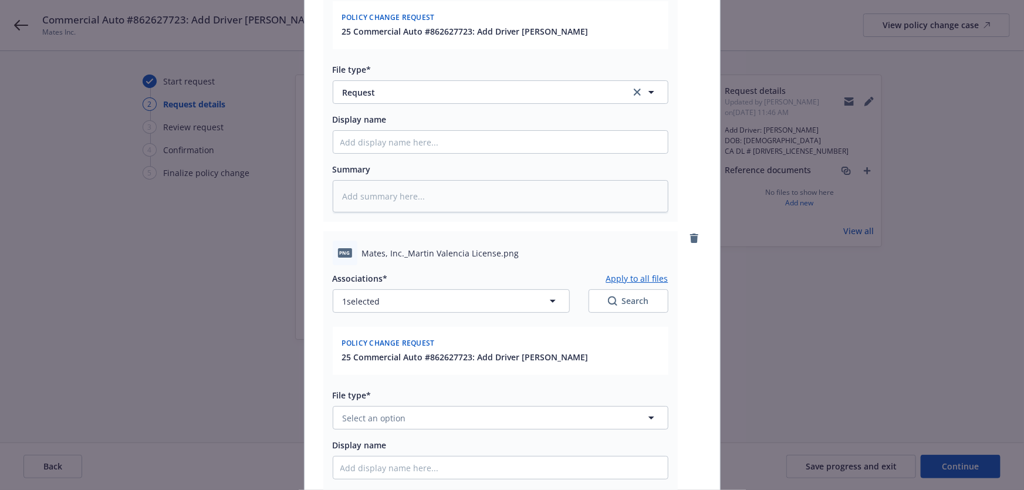
scroll to position [660, 0]
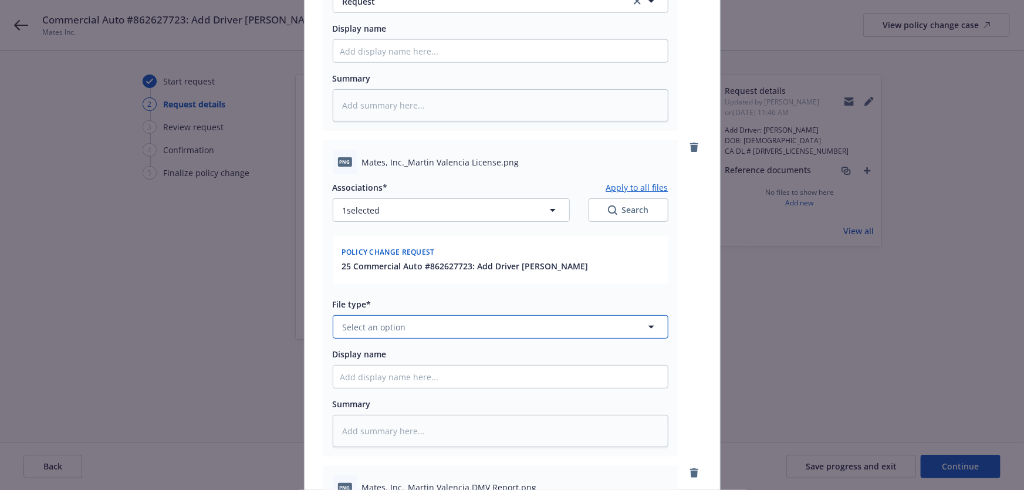
click at [401, 332] on button "Select an option" at bounding box center [501, 326] width 336 height 23
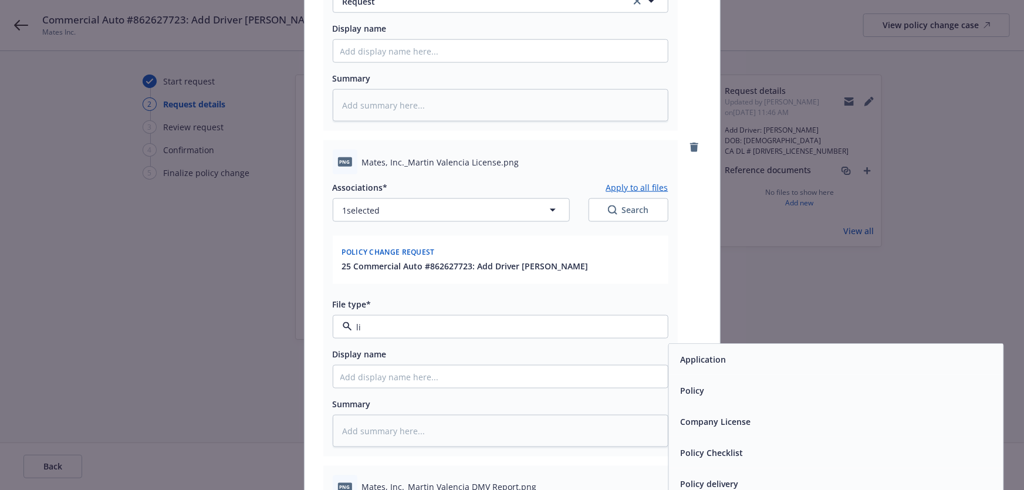
type input "l"
type input "t"
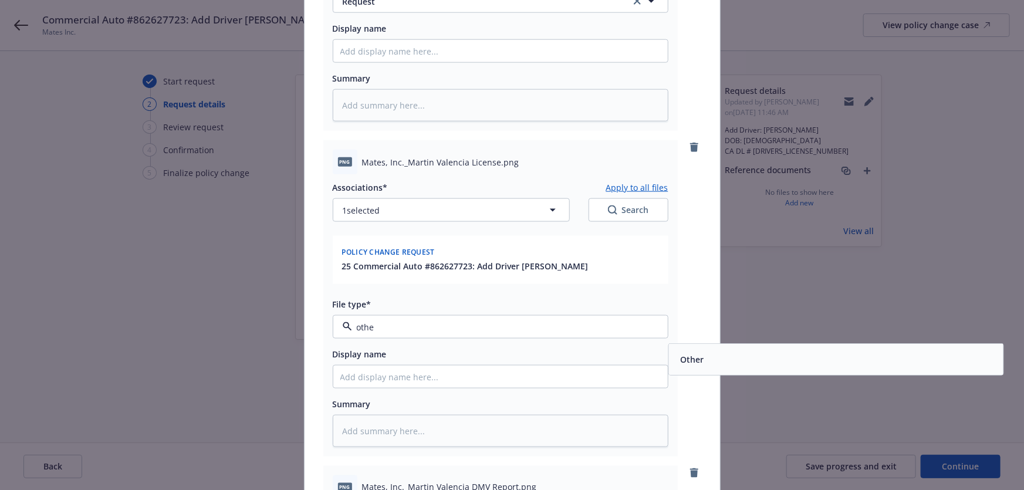
type input "other"
click at [669, 356] on div "Other" at bounding box center [835, 359] width 334 height 31
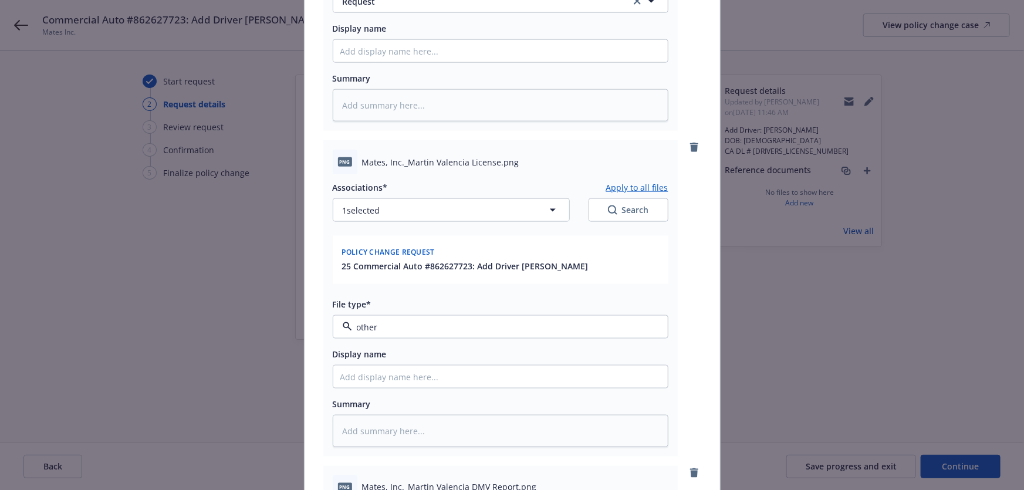
type textarea "x"
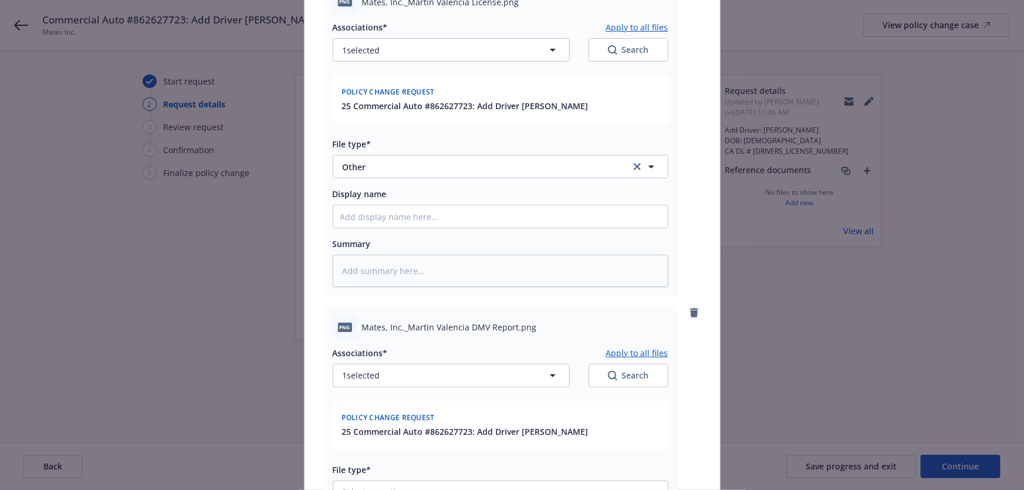
scroll to position [980, 0]
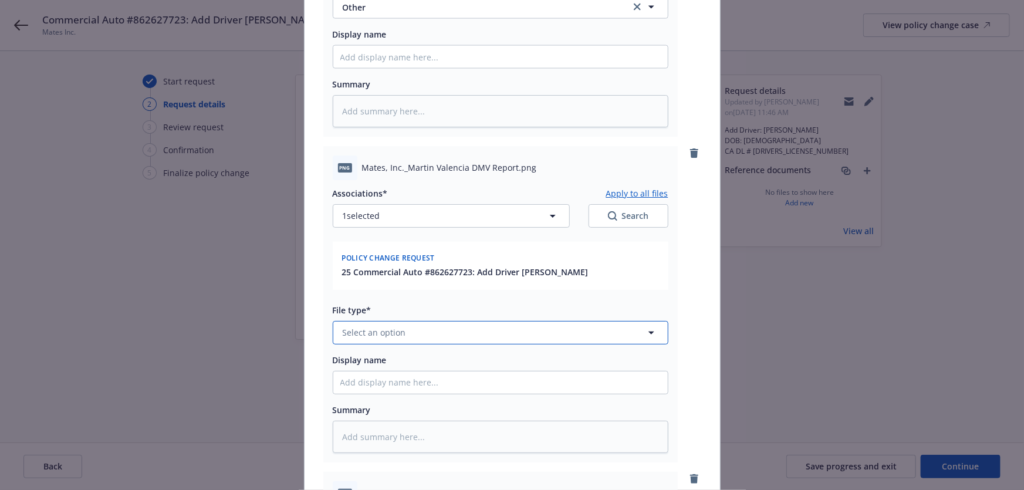
click at [421, 321] on button "Select an option" at bounding box center [501, 332] width 336 height 23
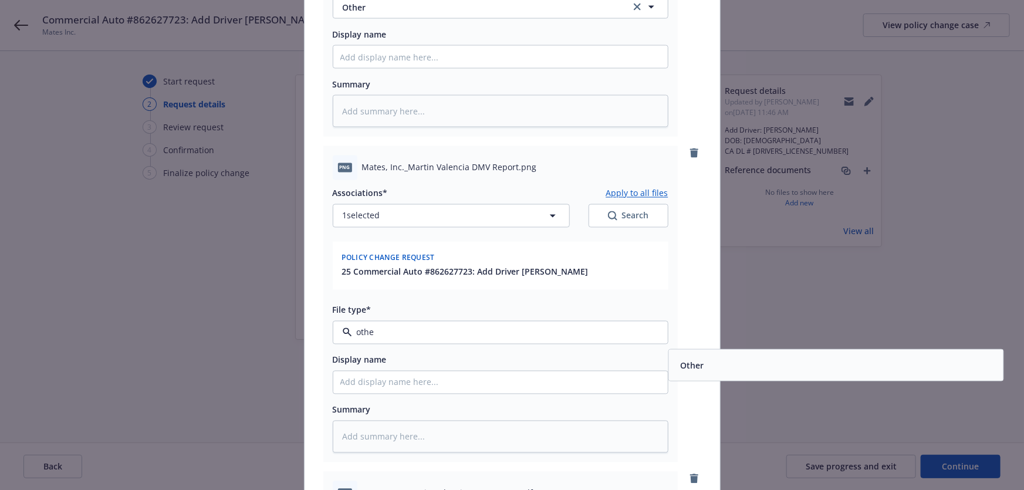
type input "other"
click at [720, 372] on div "Other" at bounding box center [835, 365] width 320 height 17
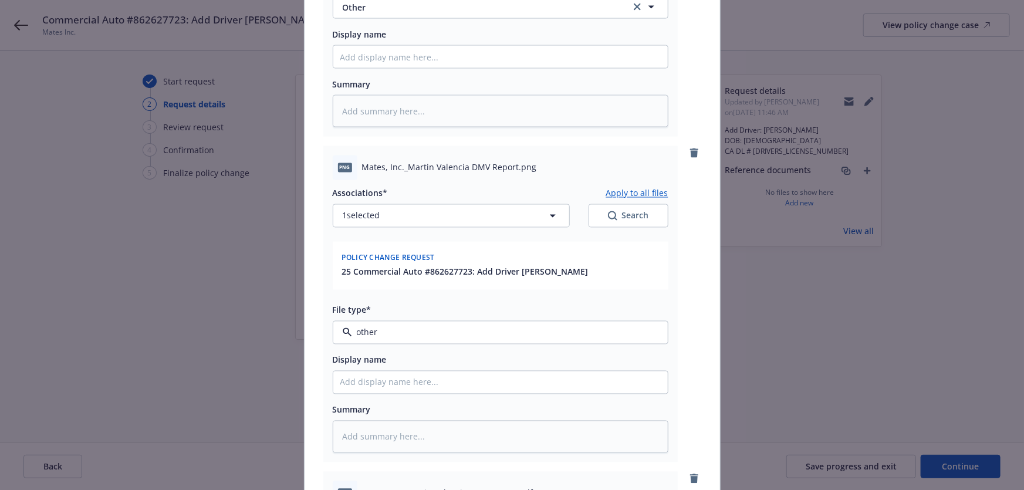
type textarea "x"
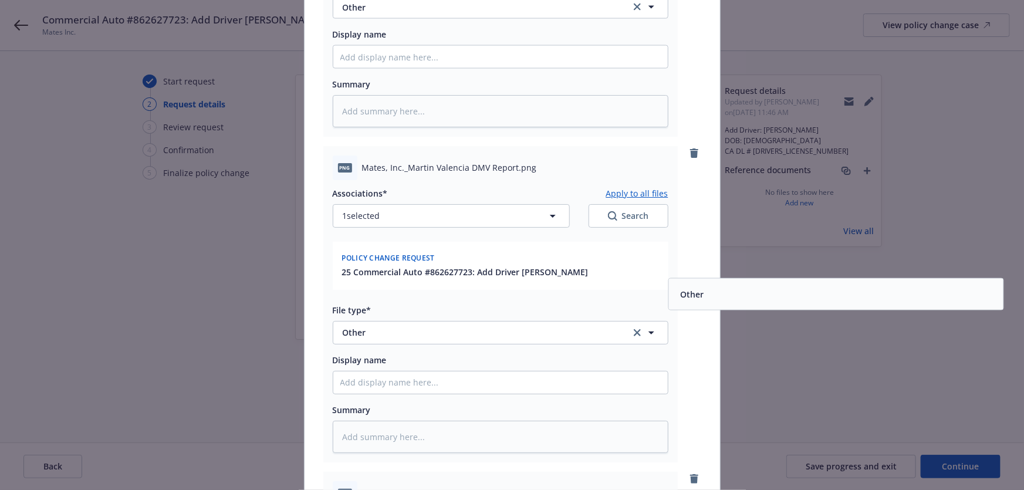
scroll to position [1300, 0]
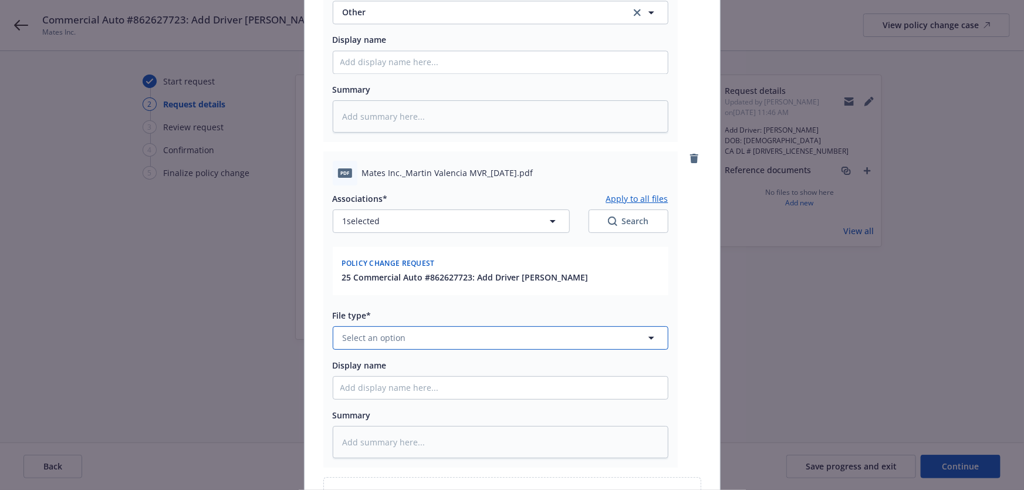
click at [436, 334] on button "Select an option" at bounding box center [501, 337] width 336 height 23
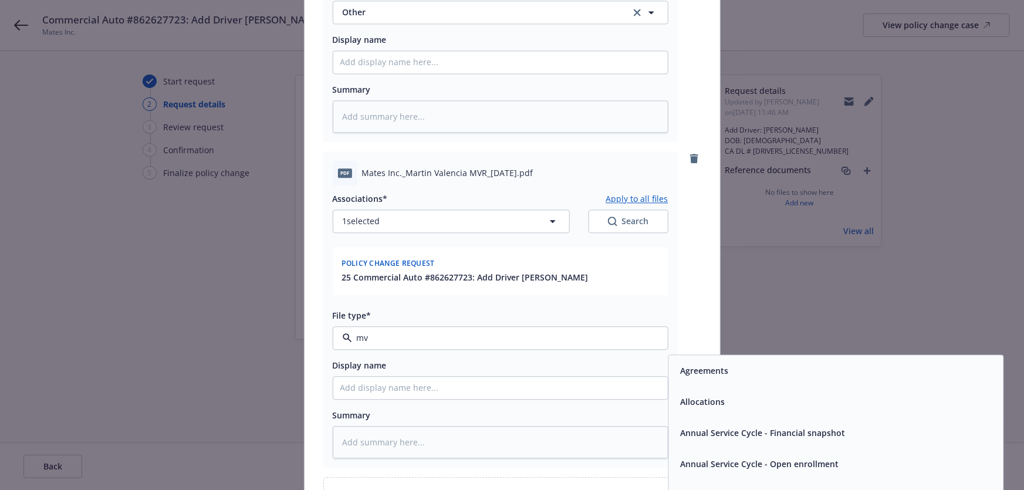
type input "mvr"
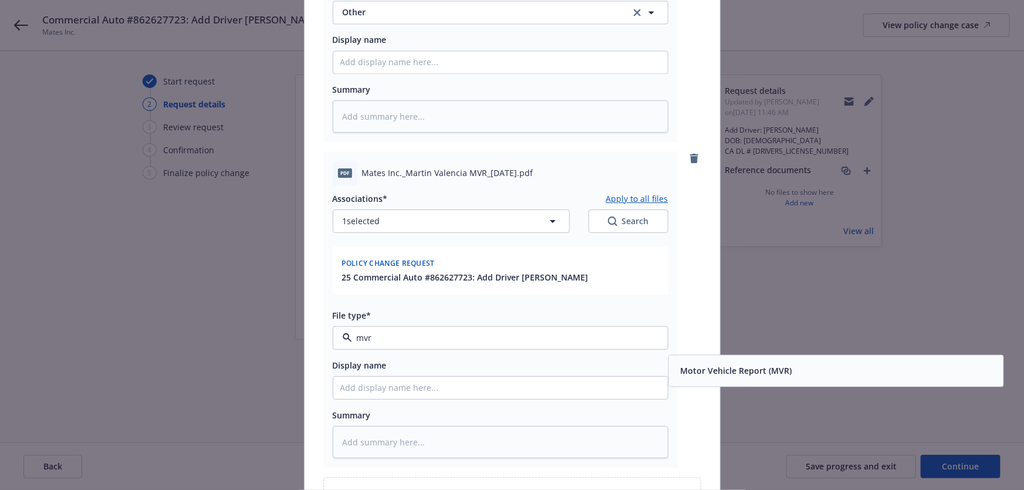
click at [736, 375] on span "Motor Vehicle Report (MVR)" at bounding box center [735, 370] width 111 height 12
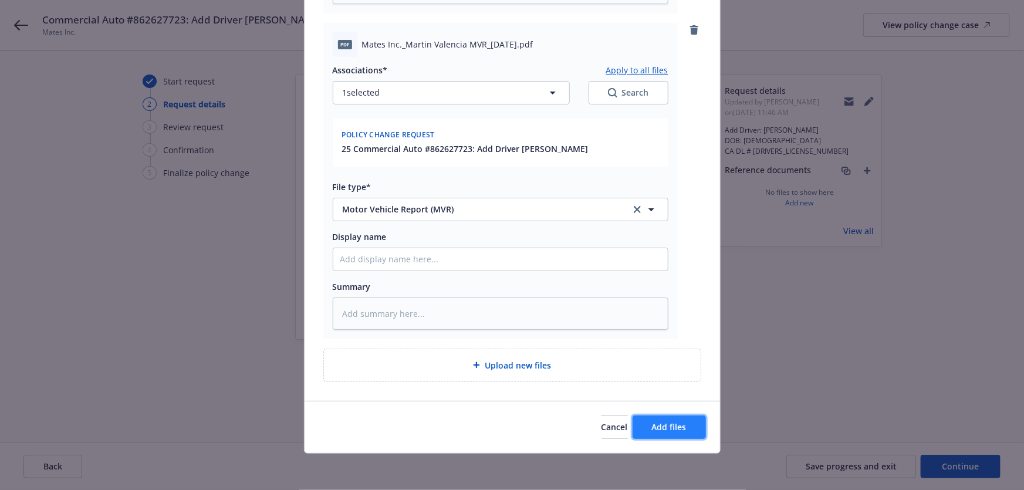
click at [652, 429] on span "Add files" at bounding box center [669, 426] width 35 height 11
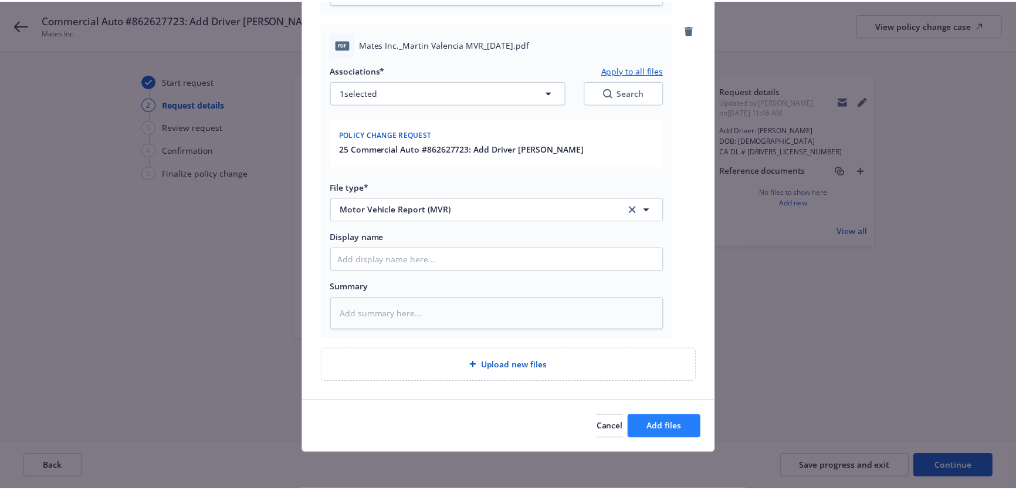
scroll to position [1386, 0]
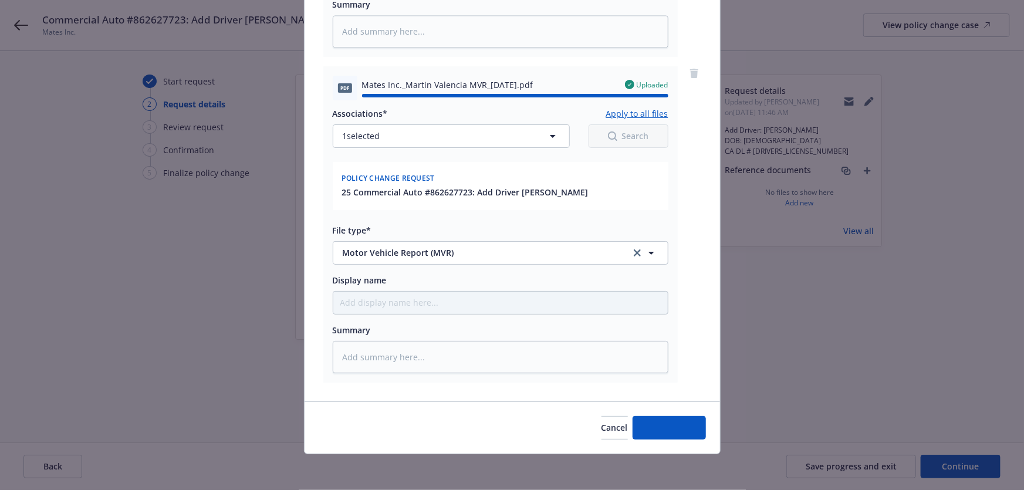
type textarea "x"
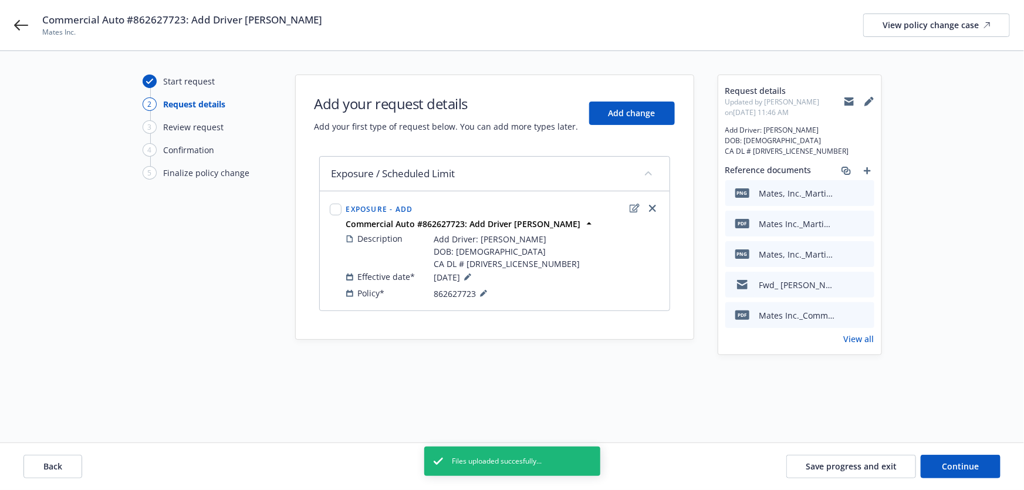
click at [849, 103] on icon at bounding box center [848, 102] width 9 height 5
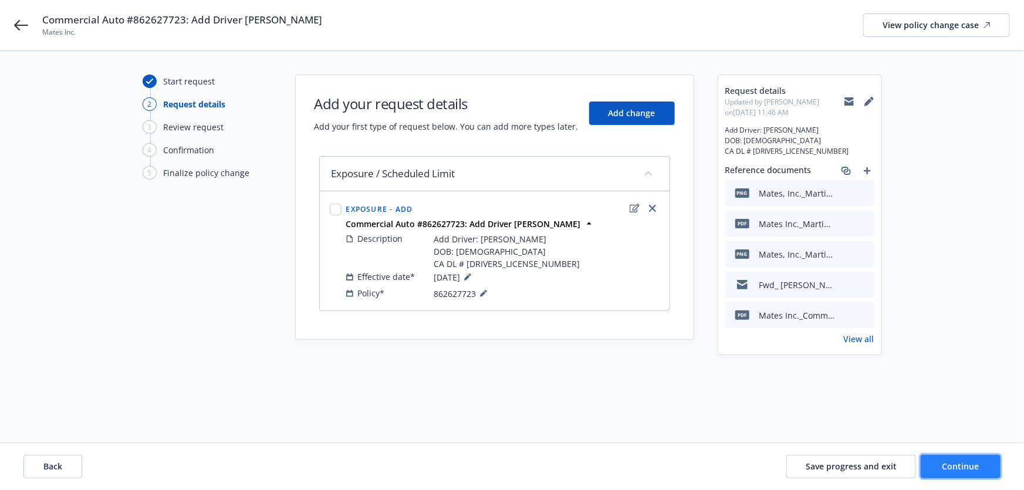
click at [947, 459] on button "Continue" at bounding box center [960, 466] width 80 height 23
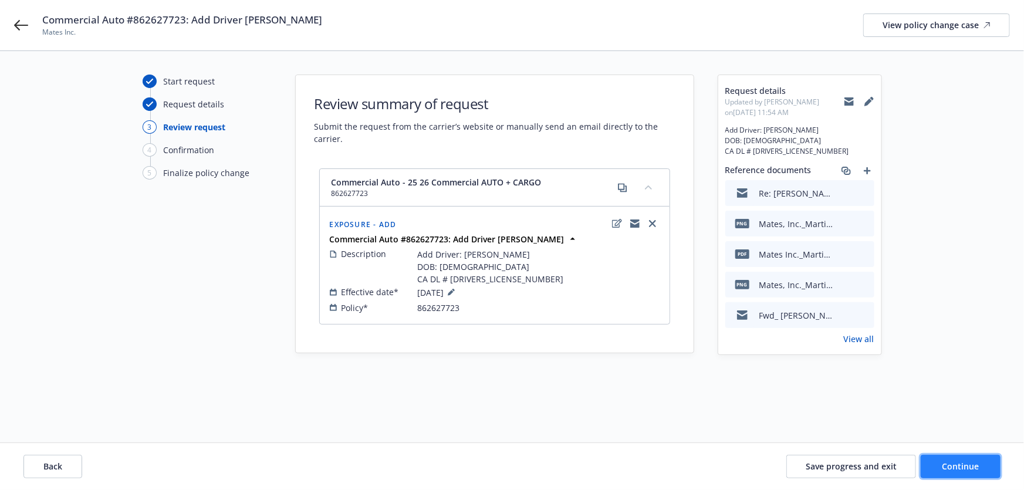
click at [946, 467] on span "Continue" at bounding box center [960, 465] width 37 height 11
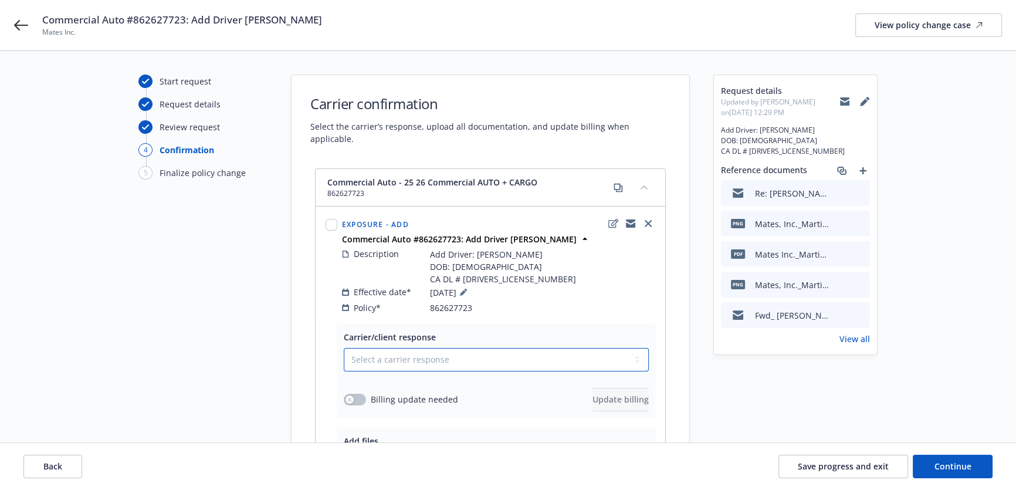
click at [543, 352] on select "Select a carrier response Accepted Accepted with revision No endorsement needed…" at bounding box center [496, 359] width 305 height 23
click at [344, 348] on select "Select a carrier response Accepted Accepted with revision No endorsement needed…" at bounding box center [496, 359] width 305 height 23
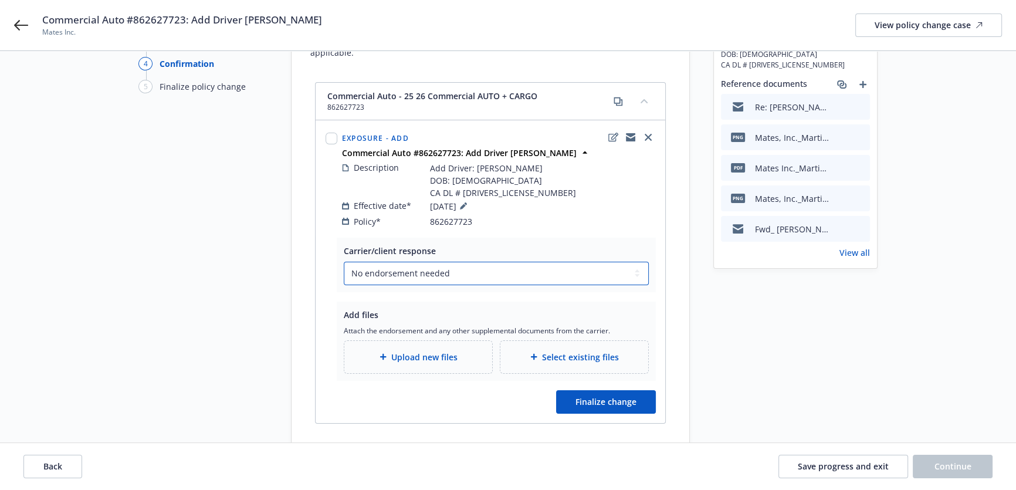
scroll to position [106, 0]
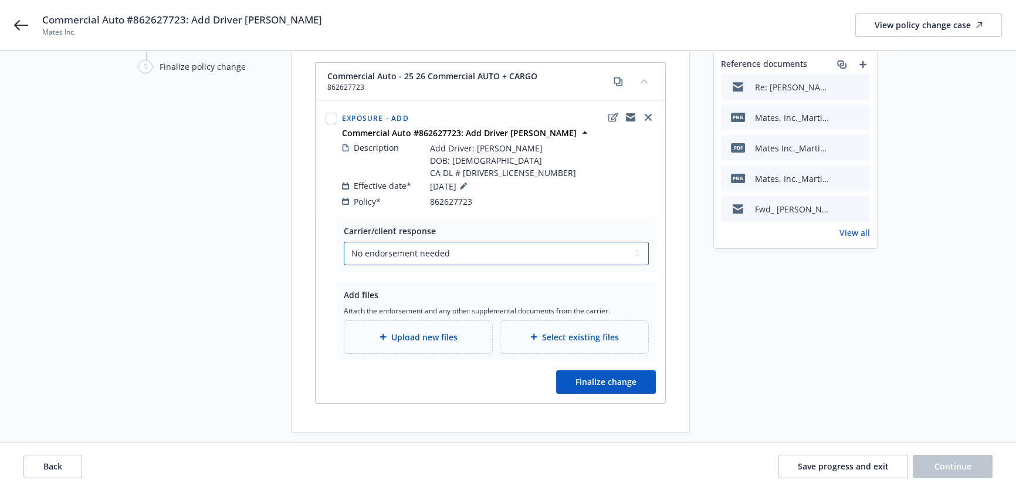
click at [467, 242] on select "Select a carrier response Accepted Accepted with revision No endorsement needed…" at bounding box center [496, 253] width 305 height 23
select select "ACCEPTED"
click at [344, 242] on select "Select a carrier response Accepted Accepted with revision No endorsement needed…" at bounding box center [496, 253] width 305 height 23
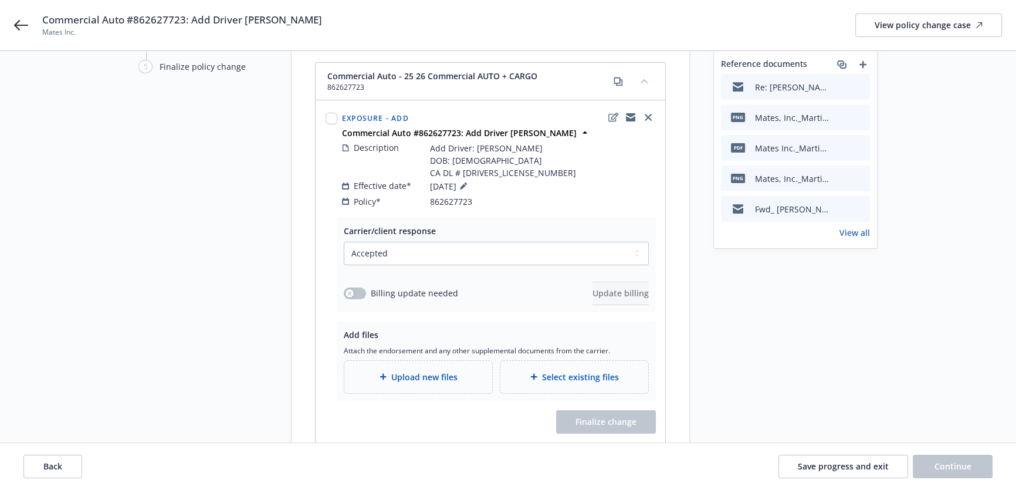
click at [455, 371] on span "Upload new files" at bounding box center [424, 377] width 66 height 12
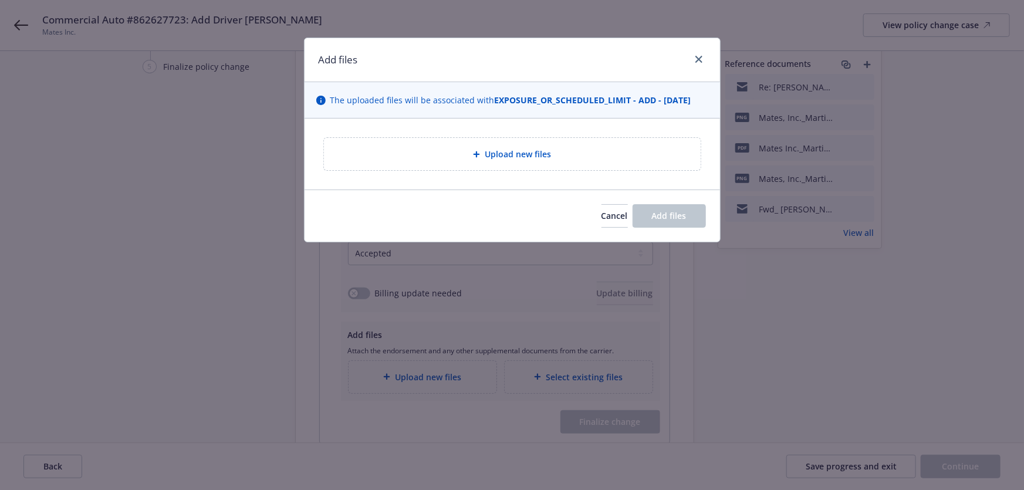
click at [466, 153] on div "Upload new files" at bounding box center [512, 153] width 358 height 13
type textarea "x"
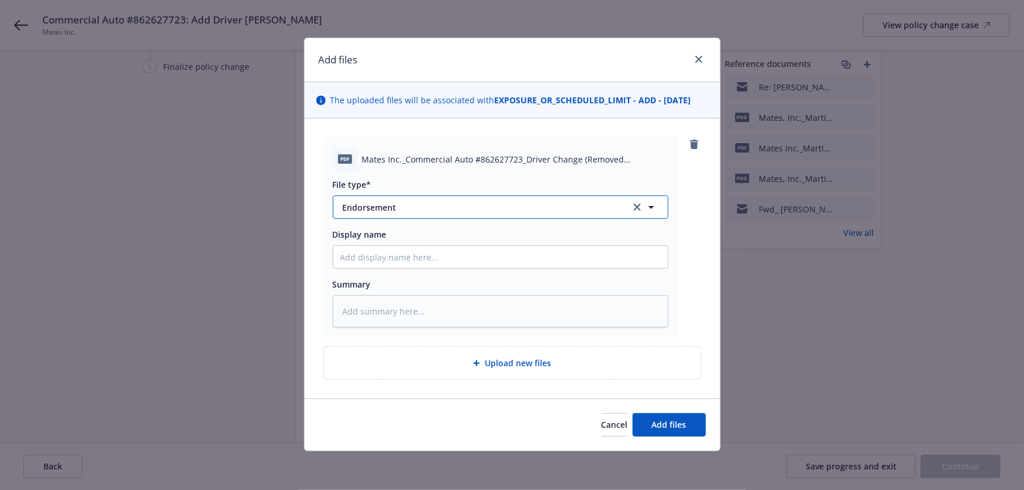
click at [480, 211] on span "Endorsement" at bounding box center [479, 207] width 272 height 12
type input "change"
drag, startPoint x: 452, startPoint y: 217, endPoint x: 337, endPoint y: 207, distance: 115.4
click at [337, 207] on div "change" at bounding box center [501, 206] width 336 height 23
click at [365, 199] on div "change" at bounding box center [501, 206] width 336 height 23
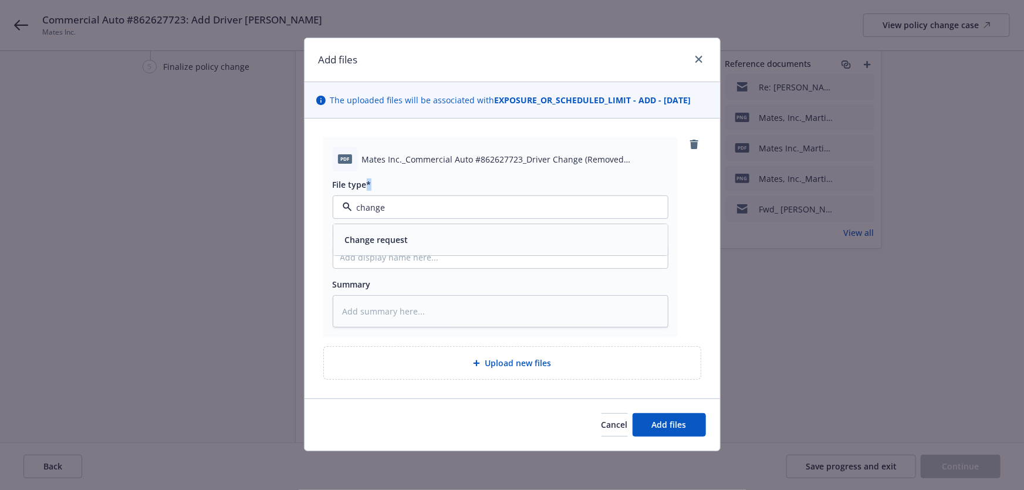
click at [365, 199] on div "change" at bounding box center [501, 206] width 336 height 23
click at [370, 207] on input "change" at bounding box center [498, 207] width 292 height 12
click at [370, 207] on input at bounding box center [498, 207] width 292 height 12
drag, startPoint x: 399, startPoint y: 206, endPoint x: 319, endPoint y: 208, distance: 80.4
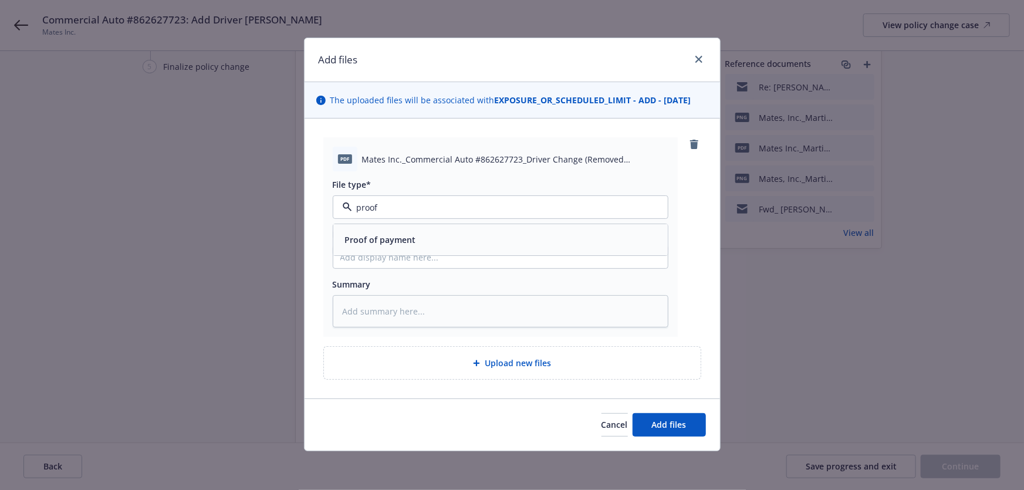
click at [319, 208] on div "pdf Mates Inc._Commercial Auto #862627723_Driver Change (Removed Christopher La…" at bounding box center [511, 258] width 415 height 280
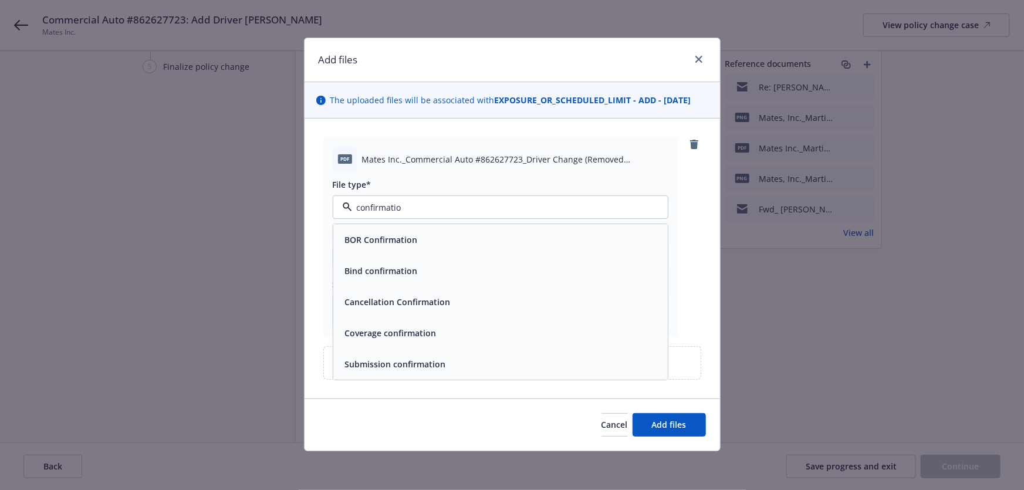
type input "confirmation"
click at [426, 323] on div "Coverage confirmation" at bounding box center [500, 333] width 334 height 31
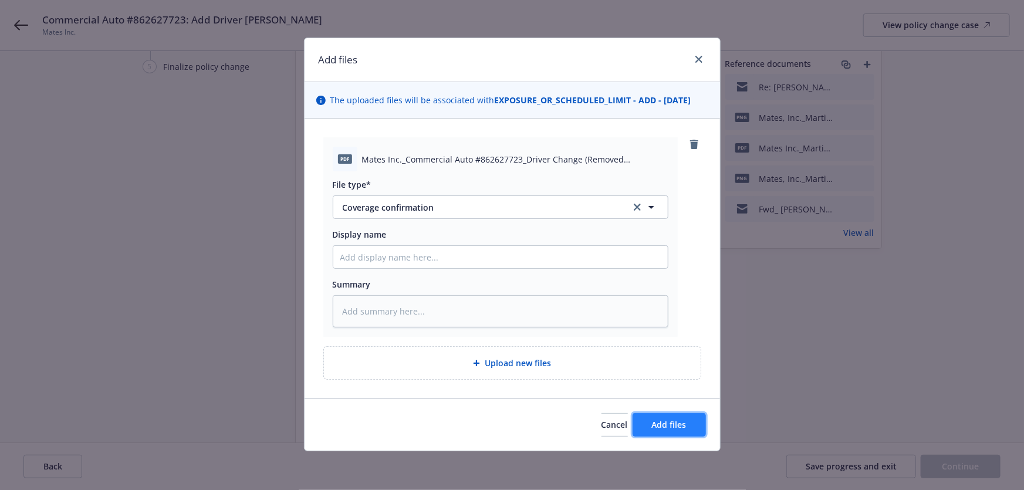
click at [660, 424] on span "Add files" at bounding box center [669, 424] width 35 height 11
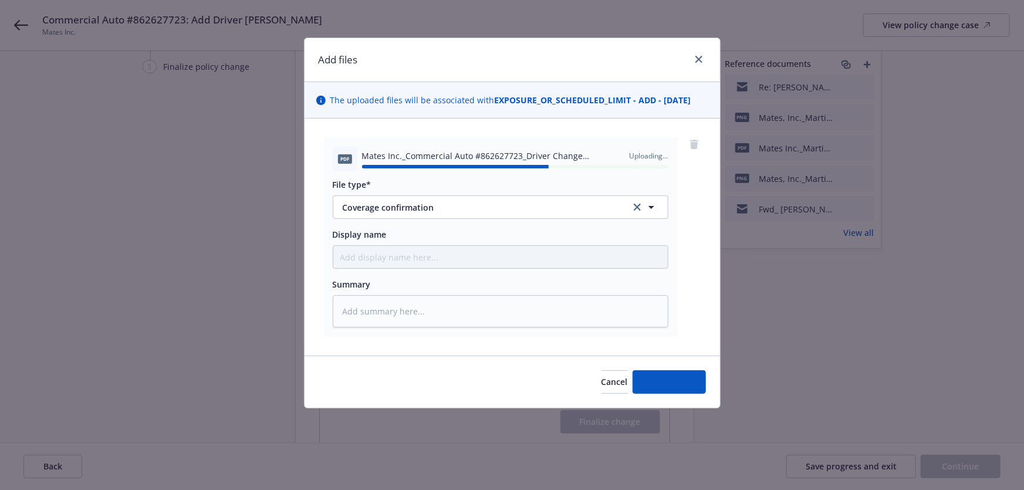
type textarea "x"
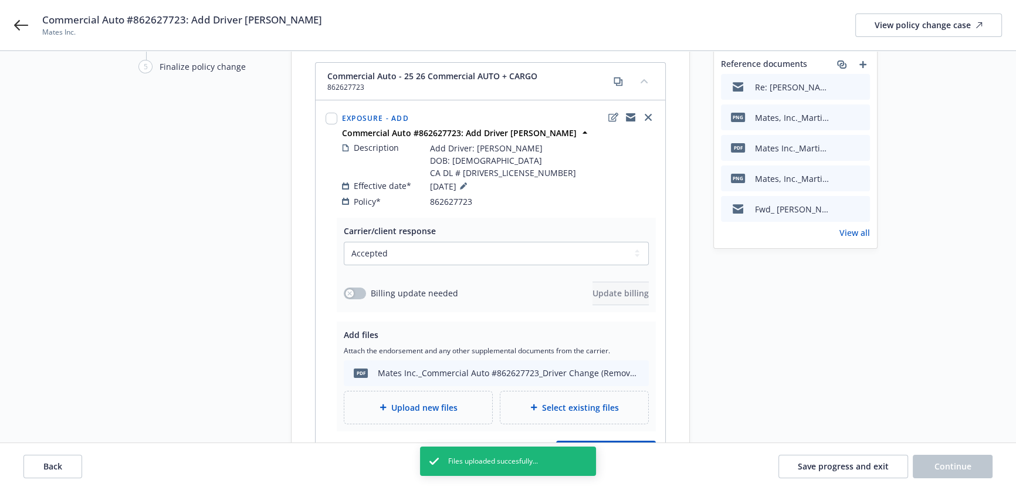
click at [859, 116] on icon "preview file" at bounding box center [858, 117] width 11 height 8
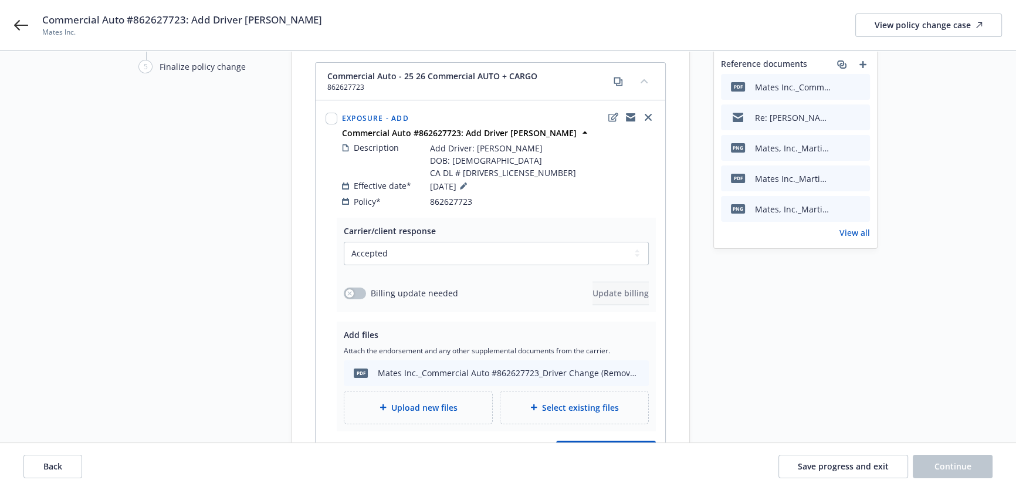
click at [853, 146] on div at bounding box center [850, 148] width 29 height 12
drag, startPoint x: 862, startPoint y: 174, endPoint x: 866, endPoint y: 79, distance: 95.1
click at [868, 79] on div "pdf Mates Inc._Commercial Auto #862627723_Driver Change (Removed Christopher La…" at bounding box center [795, 148] width 149 height 148
click at [852, 82] on div at bounding box center [850, 87] width 29 height 12
click at [856, 83] on icon "preview file" at bounding box center [858, 86] width 11 height 8
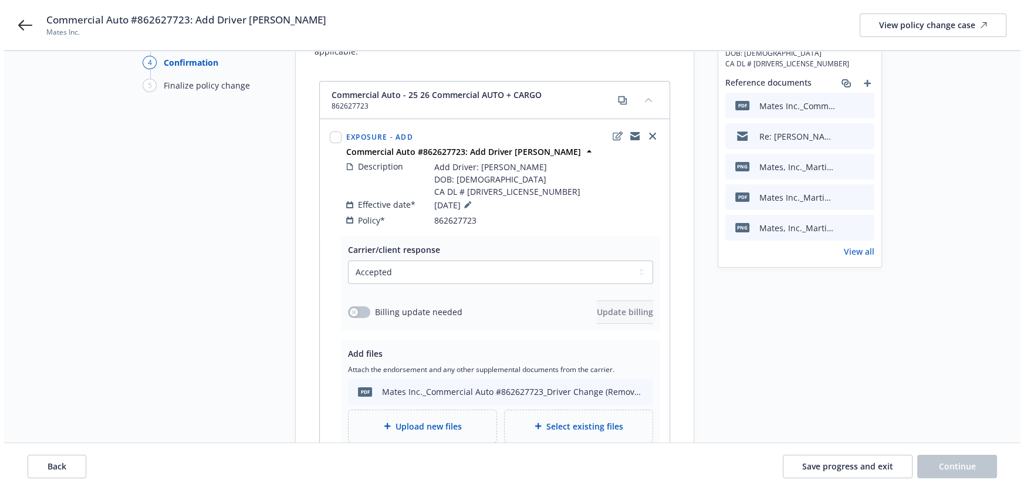
scroll to position [160, 0]
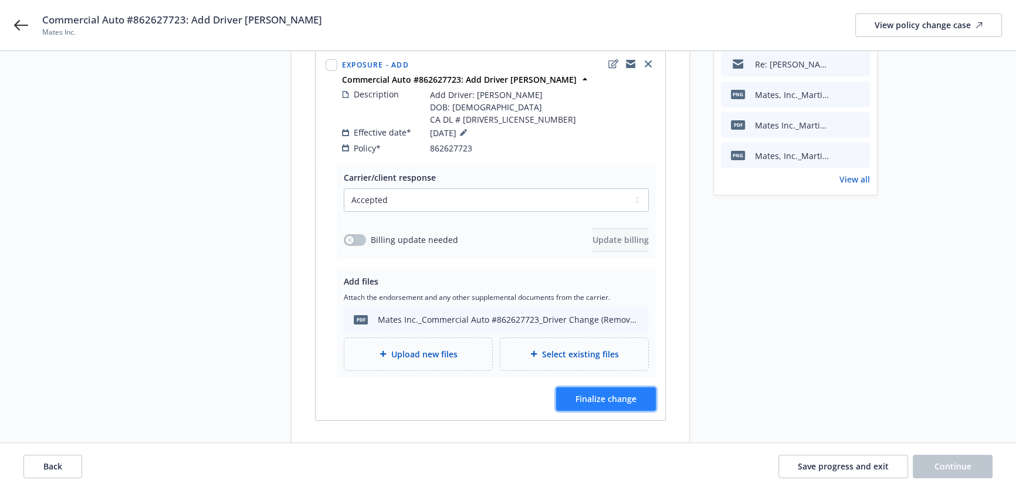
click at [614, 393] on span "Finalize change" at bounding box center [605, 398] width 61 height 11
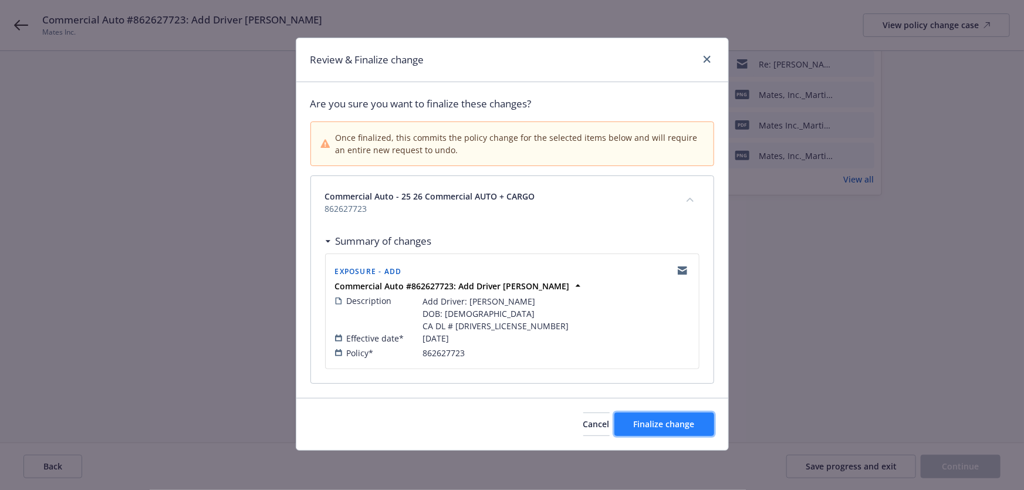
click at [680, 428] on span "Finalize change" at bounding box center [664, 423] width 61 height 11
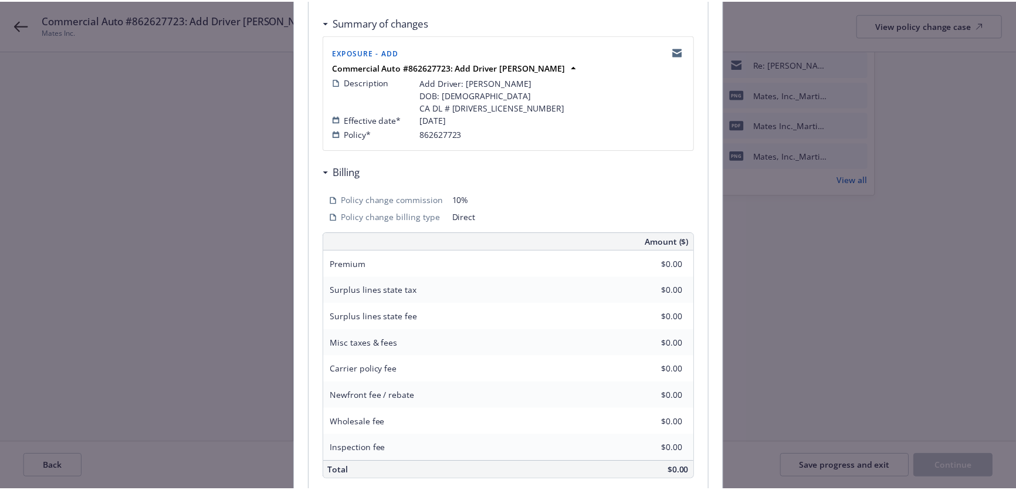
scroll to position [266, 0]
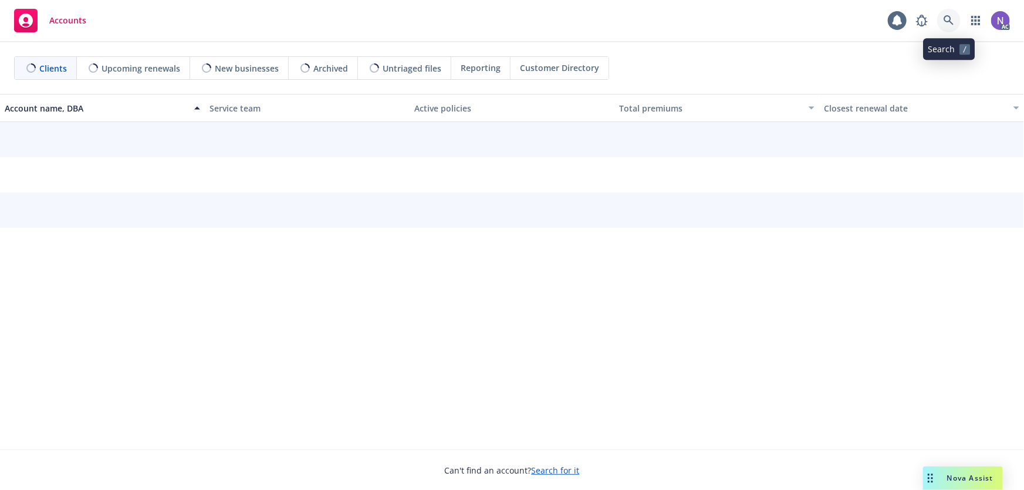
click at [957, 15] on link at bounding box center [948, 20] width 23 height 23
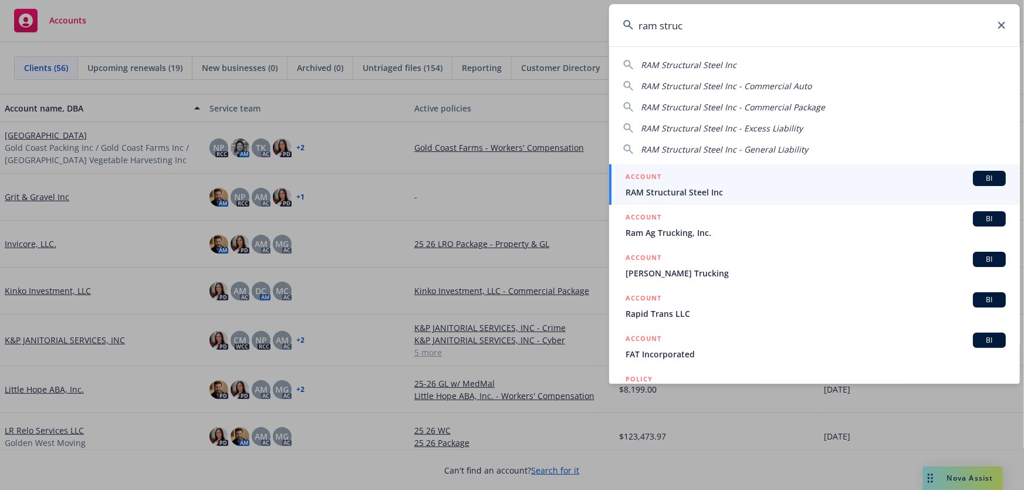
type input "ram struc"
click at [696, 186] on span "RAM Structural Steel Inc" at bounding box center [815, 192] width 380 height 12
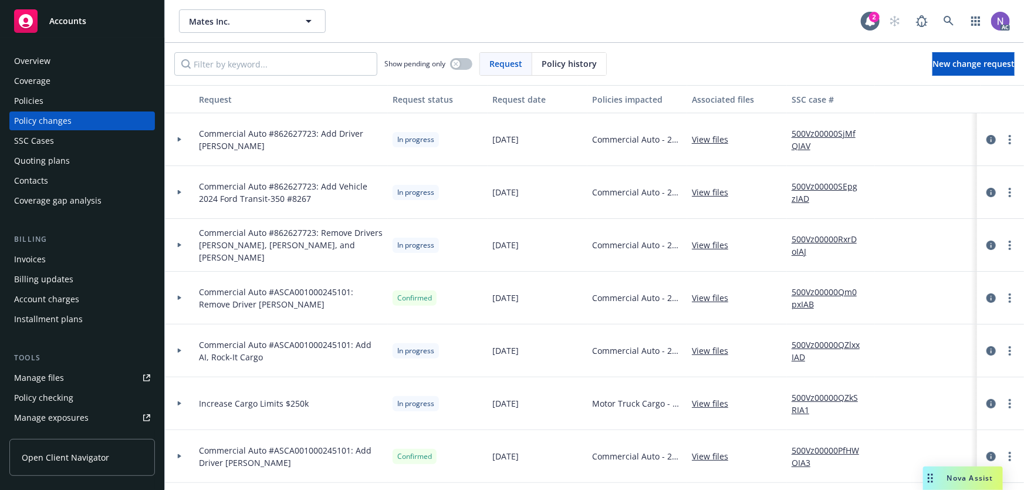
click at [958, 484] on div "Nova Assist" at bounding box center [963, 477] width 80 height 23
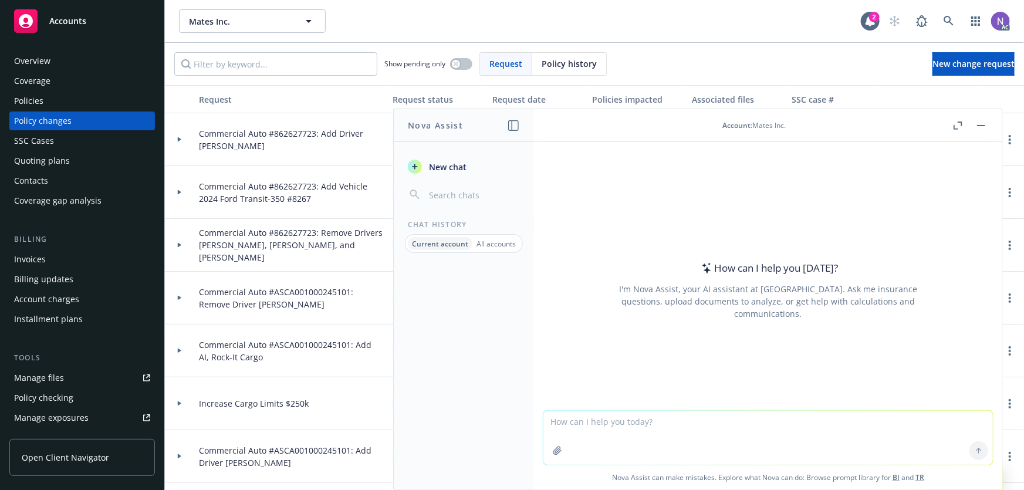
click at [797, 439] on textarea at bounding box center [767, 438] width 449 height 54
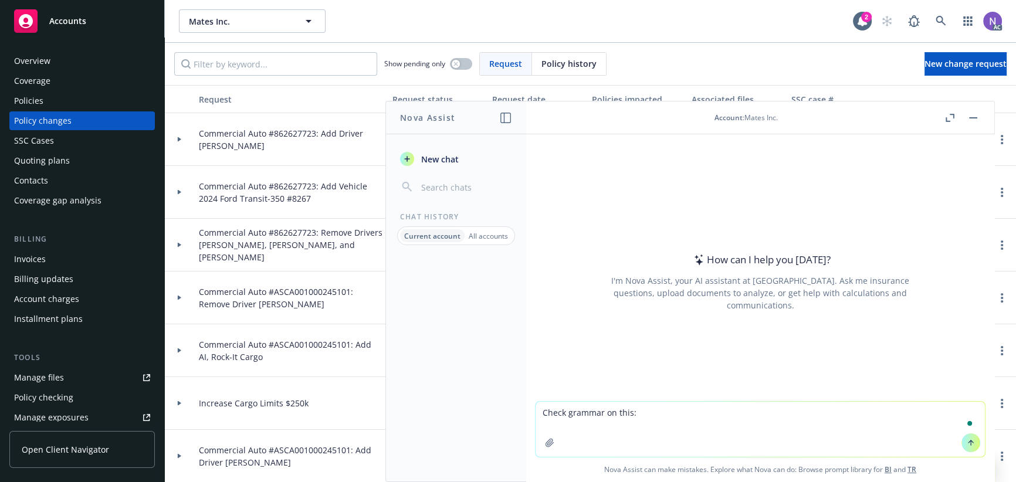
paste textarea "Based on this driver's MVR and rating with Progressive, there will be no issue …"
type textarea "Check grammar on this: Based on this driver's MVR and rating with Progressive, …"
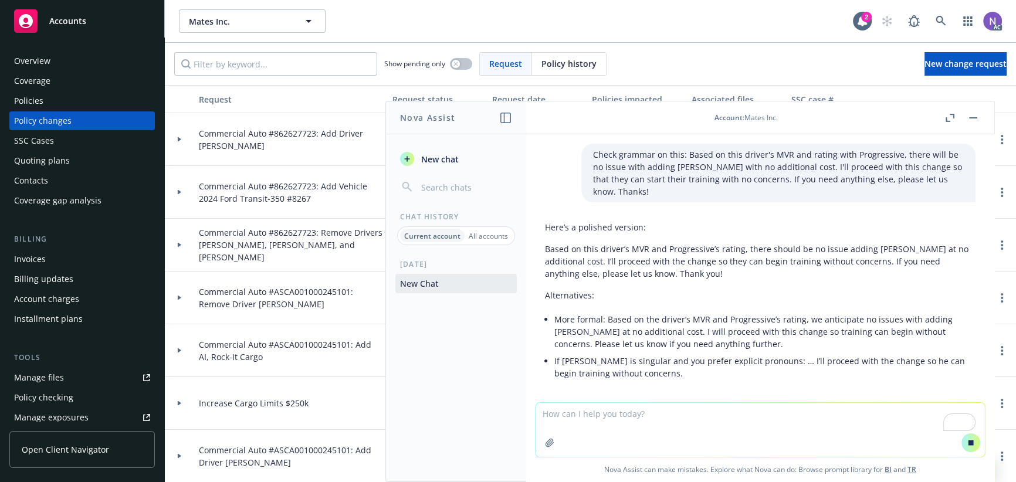
scroll to position [33, 0]
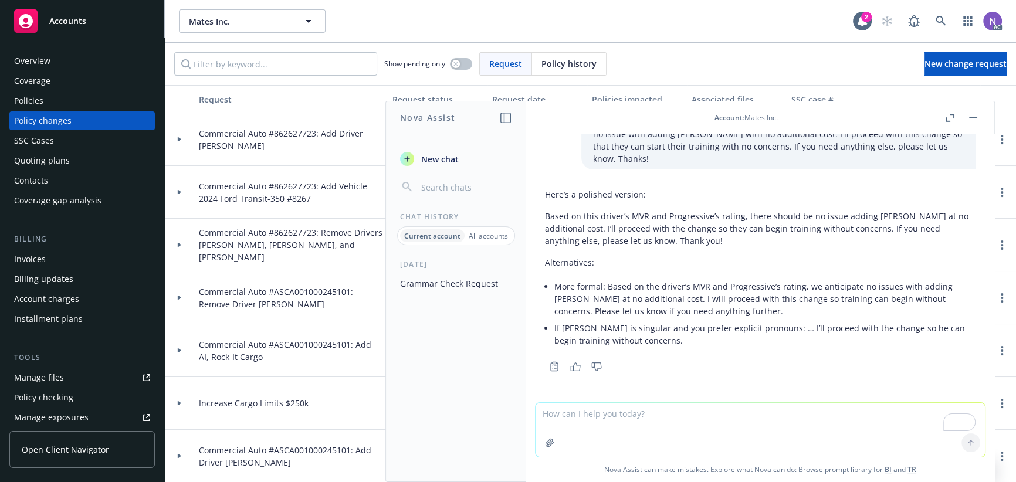
drag, startPoint x: 546, startPoint y: 214, endPoint x: 729, endPoint y: 236, distance: 185.0
click at [729, 236] on p "Based on this driver’s MVR and Progressive’s rating, there should be no issue a…" at bounding box center [760, 228] width 431 height 37
copy p "Based on this driver’s MVR and Progressive’s rating, there should be no issue a…"
click at [287, 131] on span "Commercial Auto #862627723: Add Driver [PERSON_NAME]" at bounding box center [291, 139] width 184 height 25
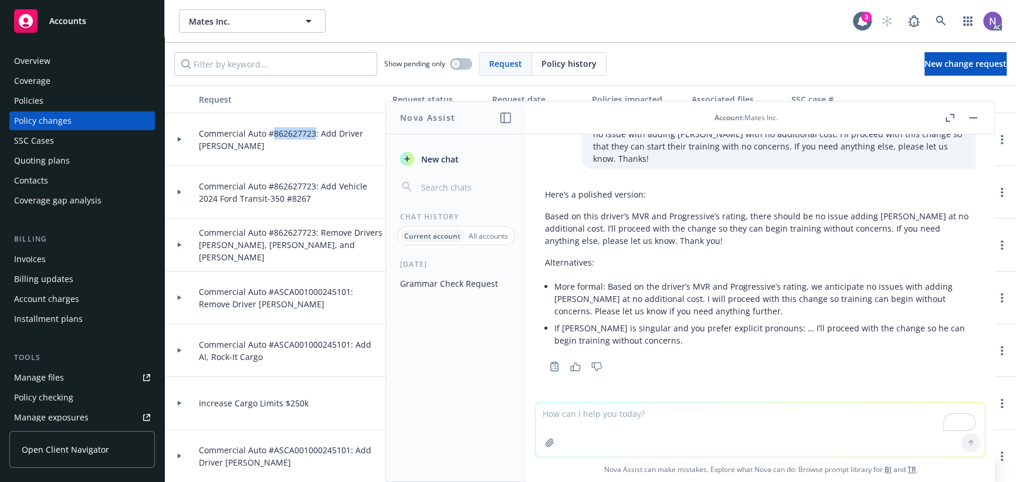
copy span "862627723"
click at [72, 52] on div "Overview" at bounding box center [82, 61] width 136 height 19
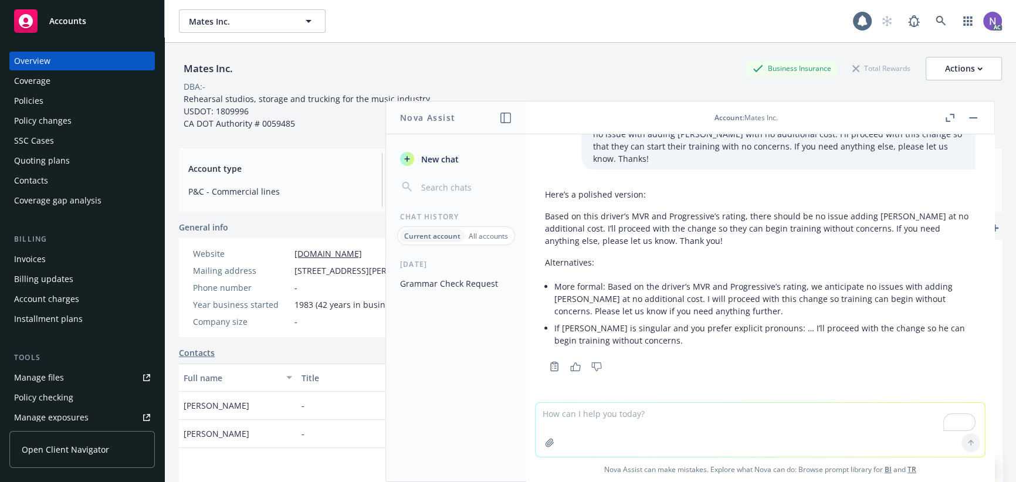
click at [968, 116] on button "button" at bounding box center [973, 118] width 14 height 14
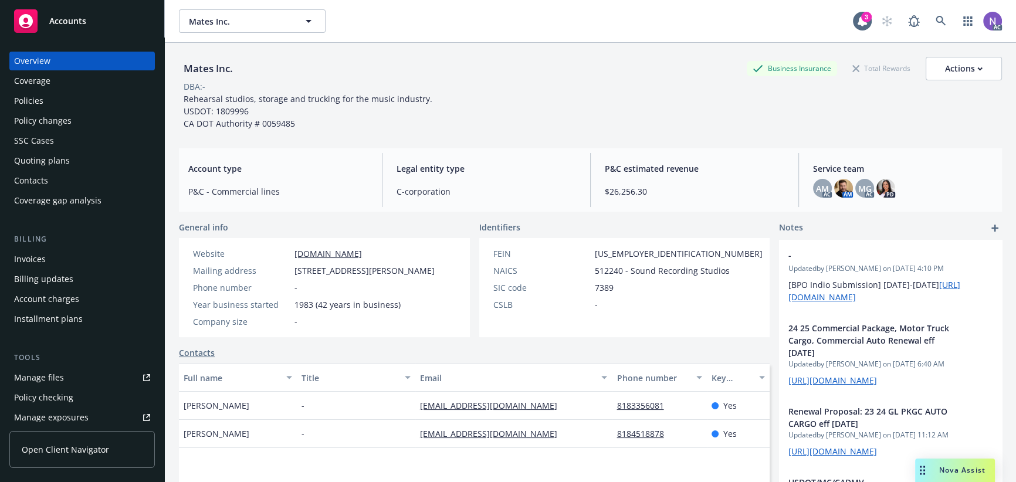
click at [220, 412] on span "[PERSON_NAME]" at bounding box center [217, 405] width 66 height 12
copy span "[PERSON_NAME]"
click at [103, 92] on div "Policies" at bounding box center [82, 101] width 136 height 19
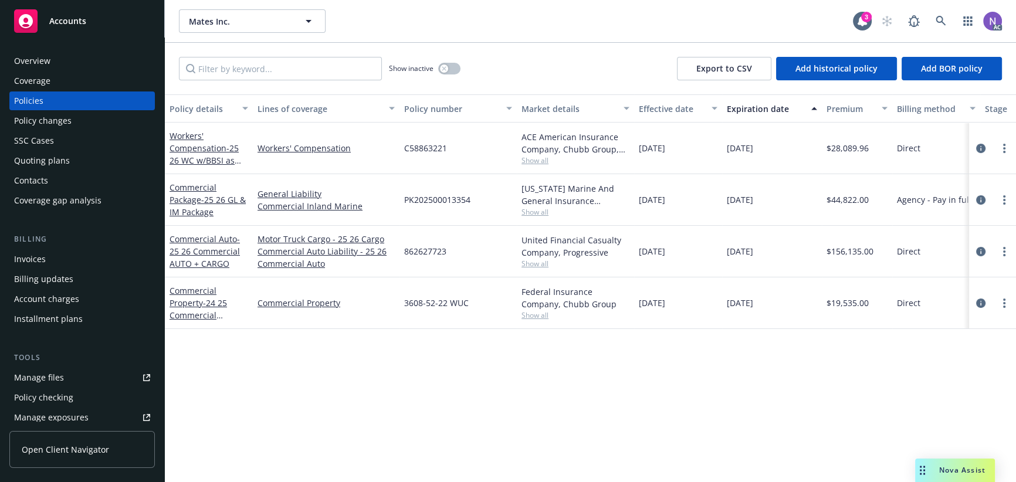
click at [425, 250] on span "862627723" at bounding box center [425, 251] width 42 height 12
copy span "862627723"
